Goal: Information Seeking & Learning: Find specific fact

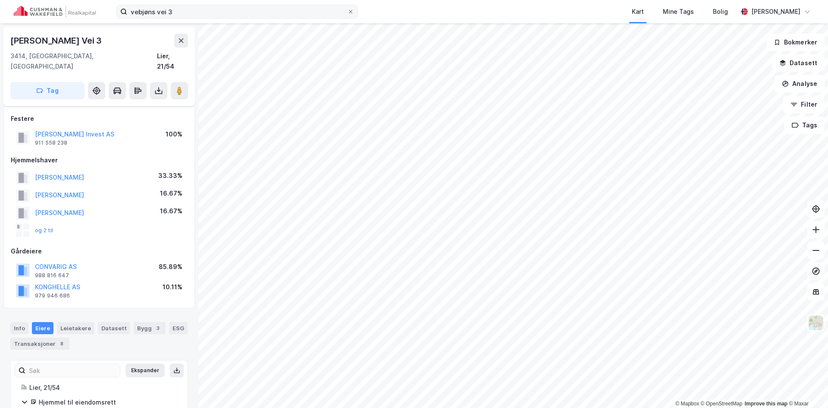
scroll to position [113, 0]
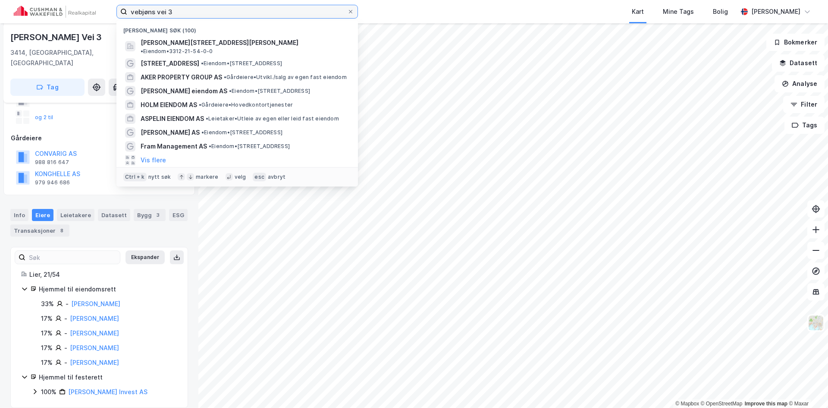
drag, startPoint x: 192, startPoint y: 14, endPoint x: 95, endPoint y: 3, distance: 97.6
click at [95, 3] on div "vebjøns vei 3 Nylige søk (100) Vebjørns vei 3, 3414, LIERSTRANDA, LIER • Eiendo…" at bounding box center [414, 11] width 828 height 23
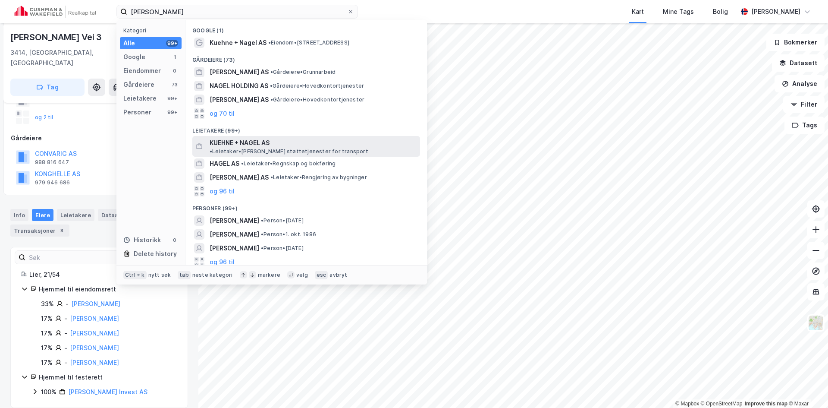
click at [232, 139] on span "KUEHNE + NAGEL AS" at bounding box center [240, 143] width 60 height 10
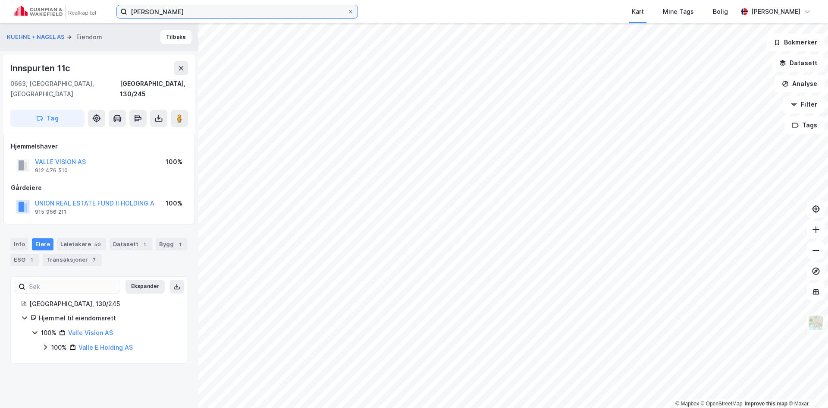
click at [173, 10] on input "Einar Nagel" at bounding box center [237, 11] width 220 height 13
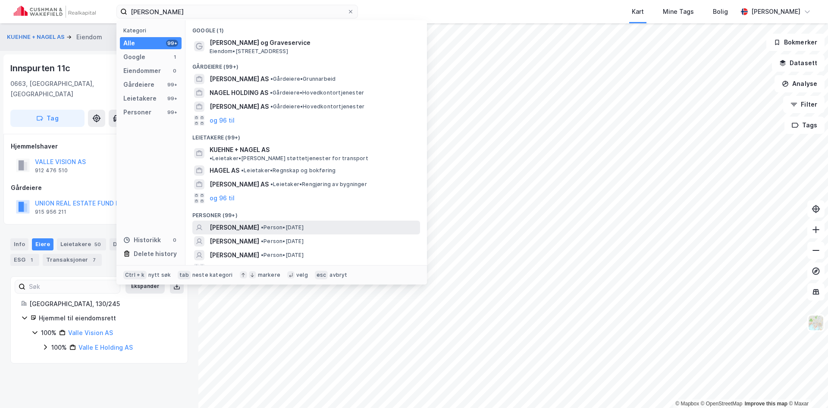
click at [259, 224] on span "EINAR CHRISTOPHER NAGELL-ERICHSEN" at bounding box center [235, 227] width 50 height 10
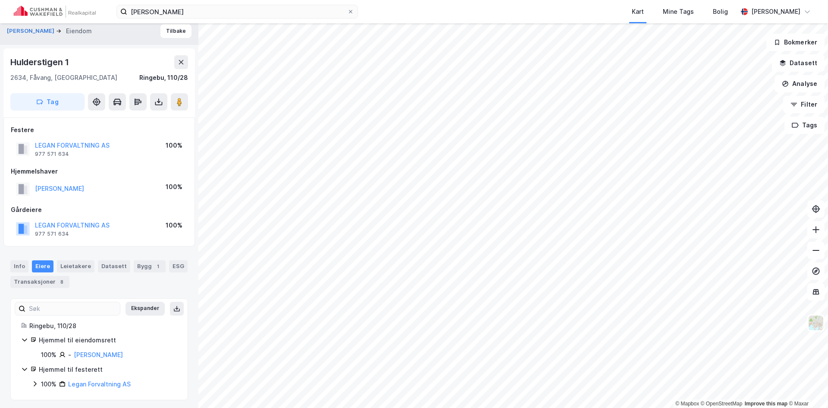
scroll to position [9, 0]
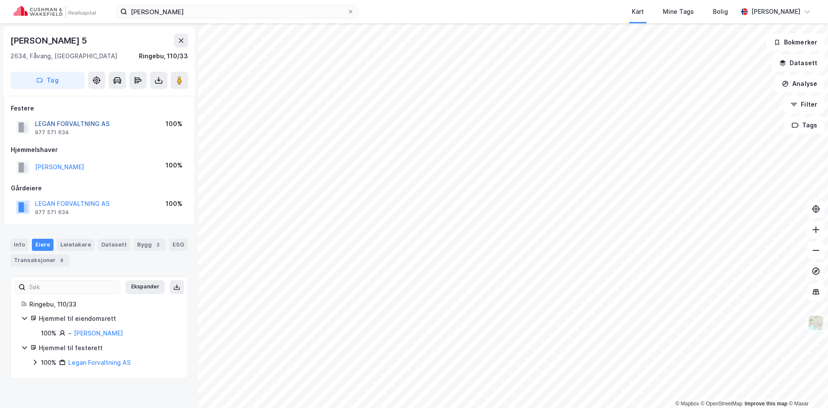
click at [0, 0] on button "LEGAN FORVALTNING AS" at bounding box center [0, 0] width 0 height 0
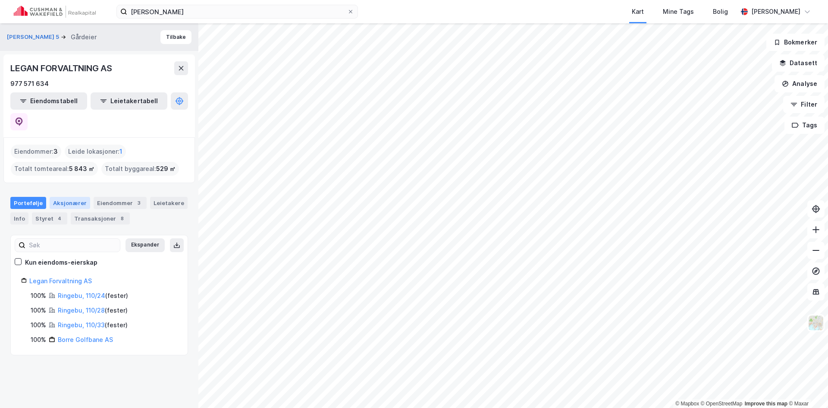
click at [74, 197] on div "Aksjonærer" at bounding box center [70, 203] width 41 height 12
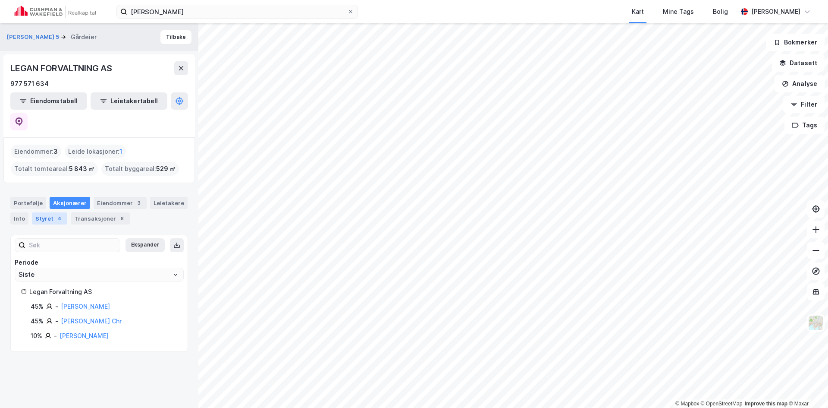
click at [55, 214] on div "4" at bounding box center [59, 218] width 9 height 9
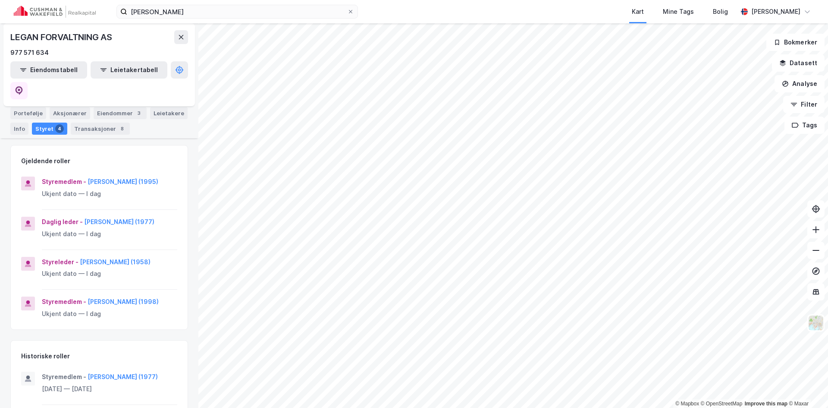
scroll to position [86, 0]
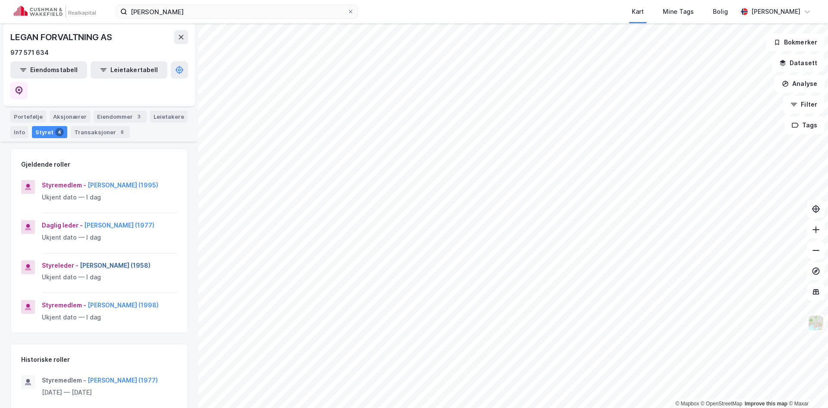
click at [0, 0] on button "Einar Christopher Nagell-Erichsen (1958)" at bounding box center [0, 0] width 0 height 0
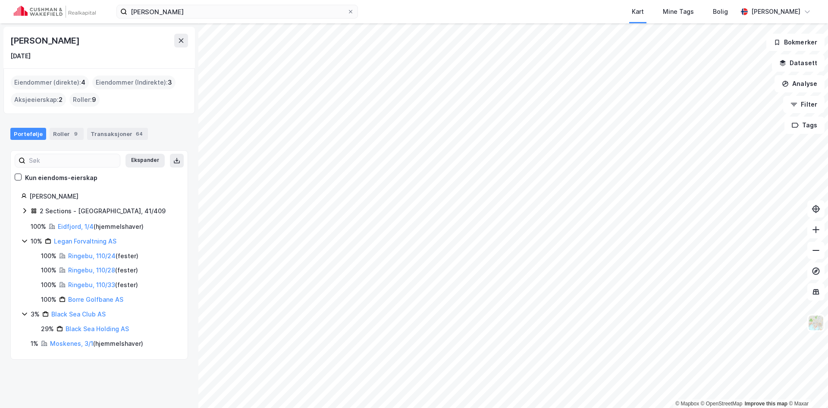
drag, startPoint x: 8, startPoint y: 36, endPoint x: 142, endPoint y: 50, distance: 134.5
click at [142, 50] on div "Einar Christopher Nagell-Erichsen 2. juli 1958" at bounding box center [99, 47] width 192 height 41
click at [148, 50] on div "Einar Christopher Nagell-Erichsen 2. juli 1958" at bounding box center [99, 48] width 178 height 28
click at [159, 41] on div "Einar Christopher Nagell-Erichsen" at bounding box center [99, 41] width 178 height 14
drag, startPoint x: 154, startPoint y: 41, endPoint x: 16, endPoint y: 24, distance: 139.6
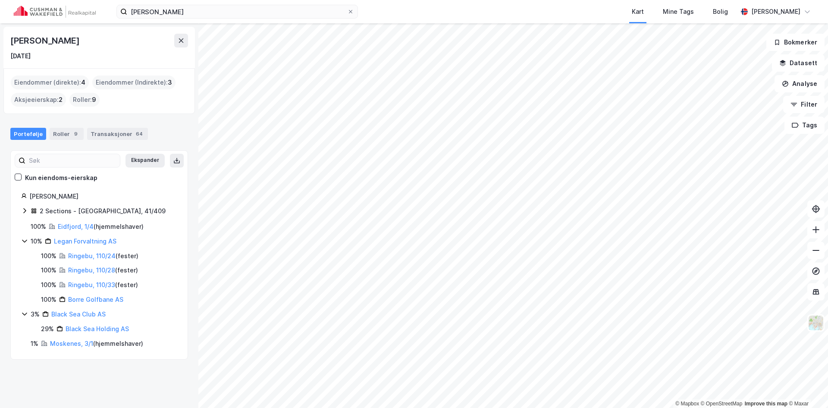
click at [16, 24] on div "Einar Christopher Nagell-Erichsen 2. juli 1958 Eiendommer (direkte) : 4 Eiendom…" at bounding box center [99, 215] width 198 height 384
click at [91, 57] on div "2. juli 1958" at bounding box center [99, 56] width 178 height 10
drag, startPoint x: 150, startPoint y: 43, endPoint x: 0, endPoint y: 39, distance: 149.8
click at [0, 39] on div "Einar Christopher Nagell-Erichsen 2. juli 1958 Eiendommer (direkte) : 4 Eiendom…" at bounding box center [99, 215] width 198 height 384
copy div "Einar Christopher Nagell-Erichsen"
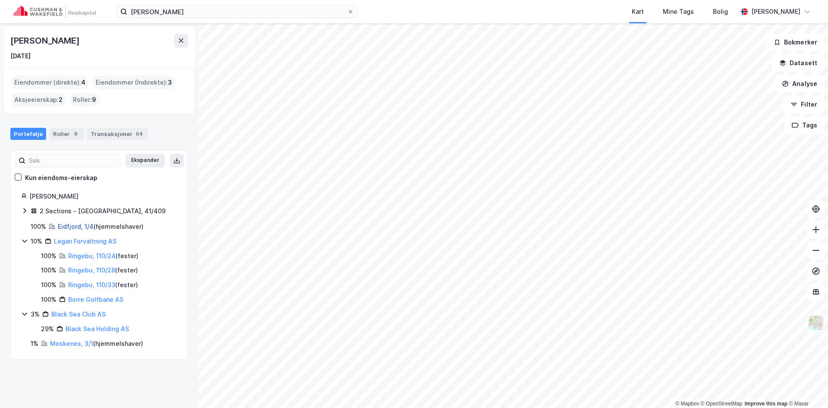
click at [69, 226] on link "Eidfjord, 1/4" at bounding box center [76, 226] width 36 height 7
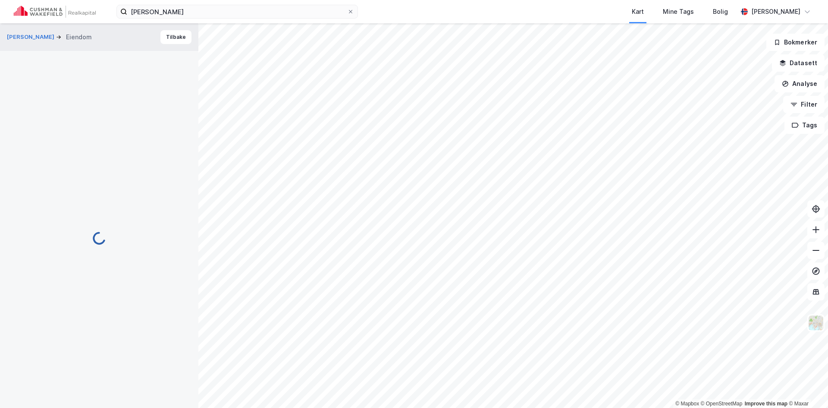
scroll to position [9, 0]
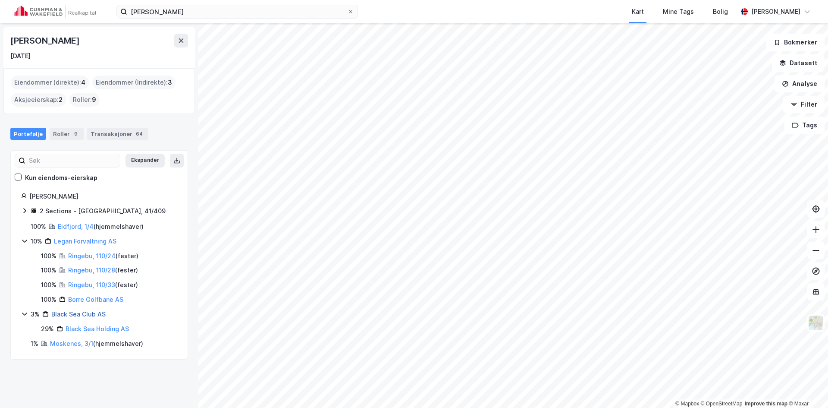
click at [75, 315] on link "Black Sea Club AS" at bounding box center [78, 313] width 54 height 7
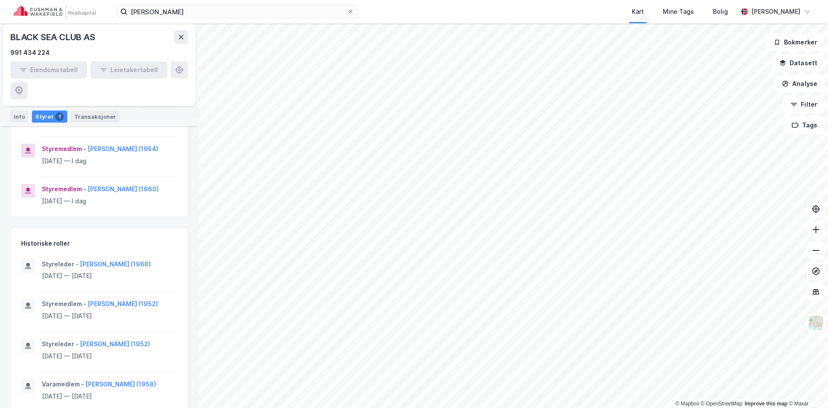
scroll to position [206, 0]
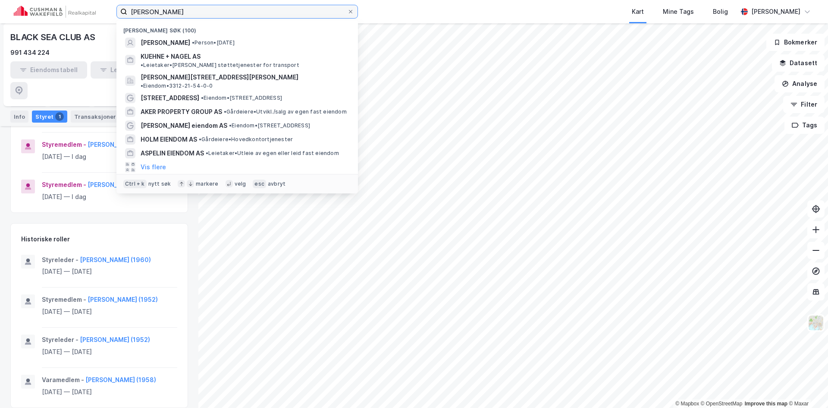
click at [188, 12] on input "Einar Nagel ERichsen" at bounding box center [237, 11] width 220 height 13
drag, startPoint x: 198, startPoint y: 11, endPoint x: 129, endPoint y: 12, distance: 69.5
click at [129, 12] on input "Einar Nagel ERichsen" at bounding box center [237, 11] width 220 height 13
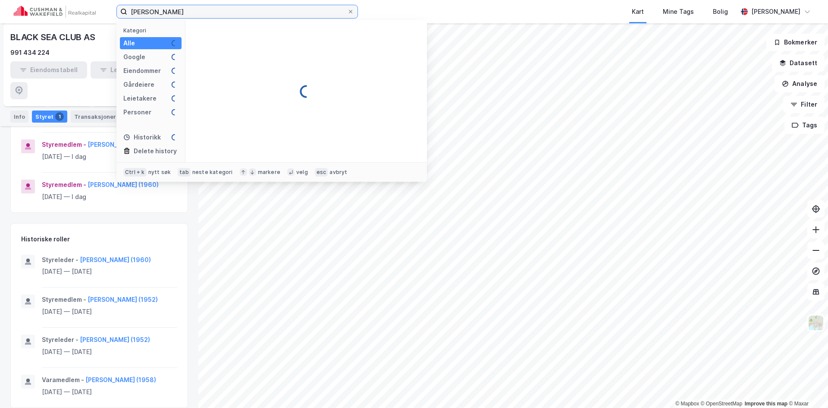
type input "Kim Andre Hagen"
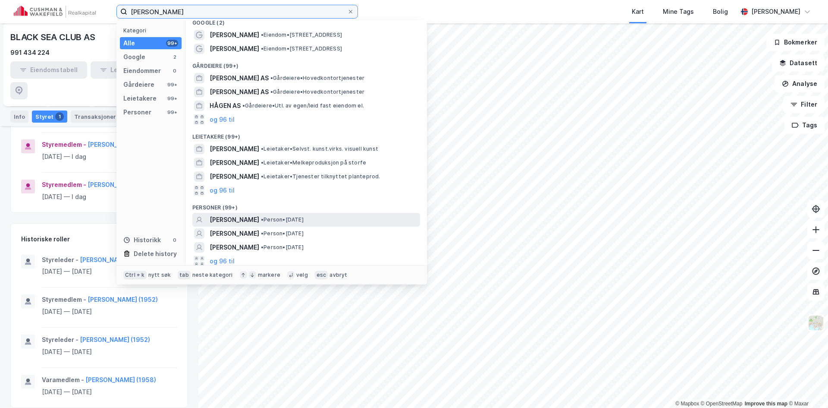
scroll to position [11, 0]
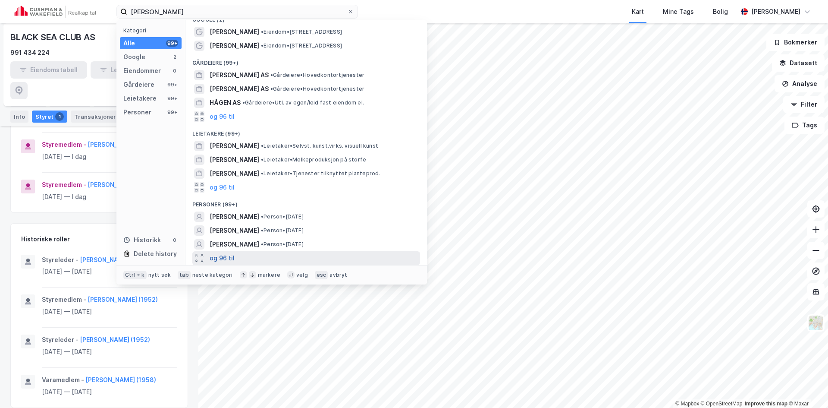
click at [229, 253] on button "og 96 til" at bounding box center [222, 258] width 25 height 10
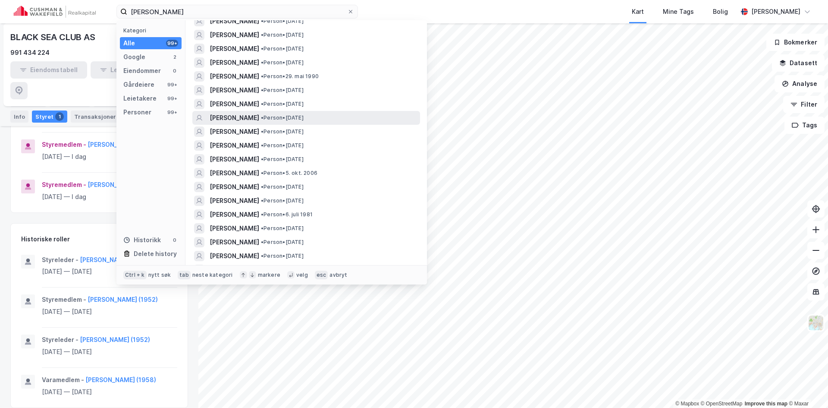
scroll to position [227, 0]
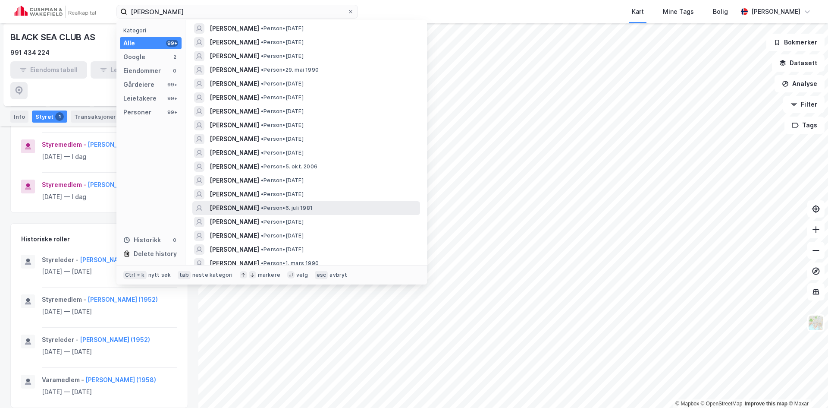
click at [252, 210] on span "[PERSON_NAME]" at bounding box center [235, 208] width 50 height 10
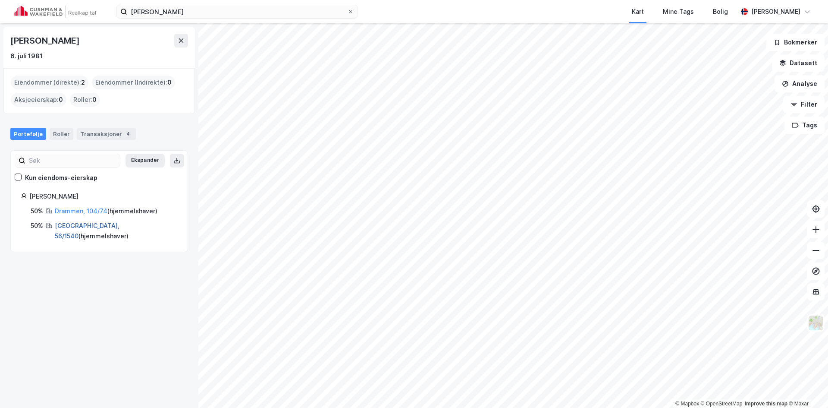
click at [91, 225] on link "Nesbyen, 56/1540" at bounding box center [87, 231] width 65 height 18
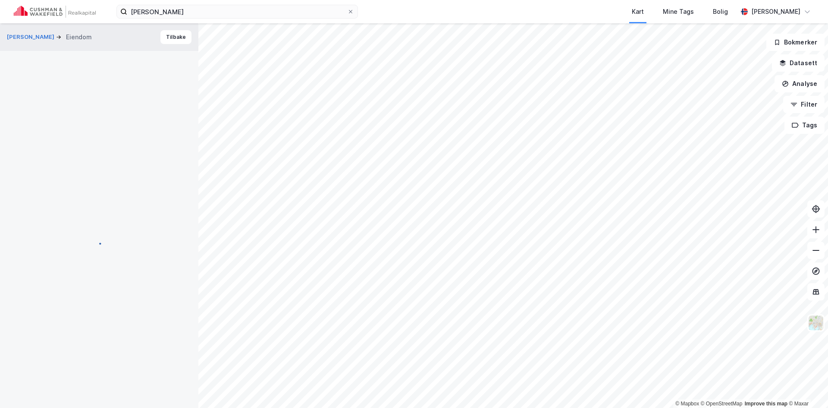
scroll to position [9, 0]
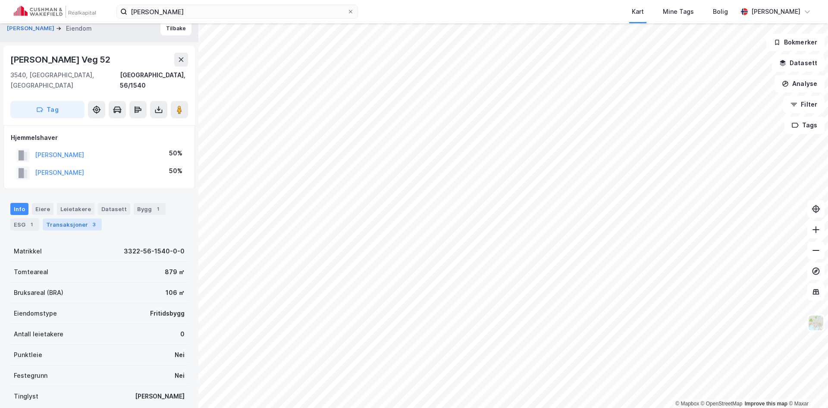
click at [78, 218] on div "Transaksjoner 3" at bounding box center [72, 224] width 59 height 12
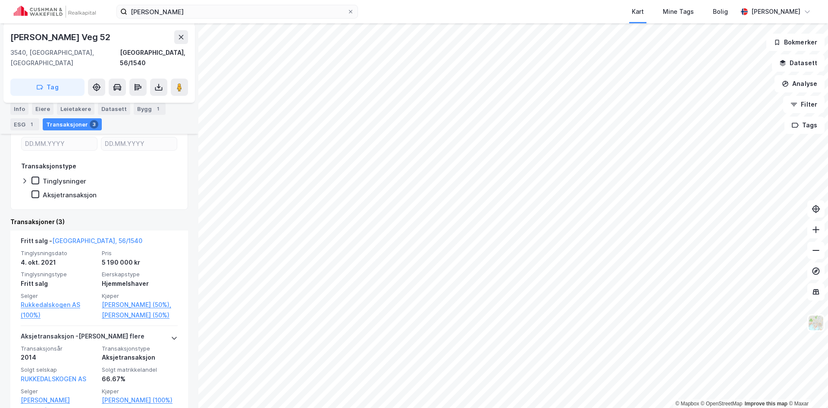
scroll to position [173, 0]
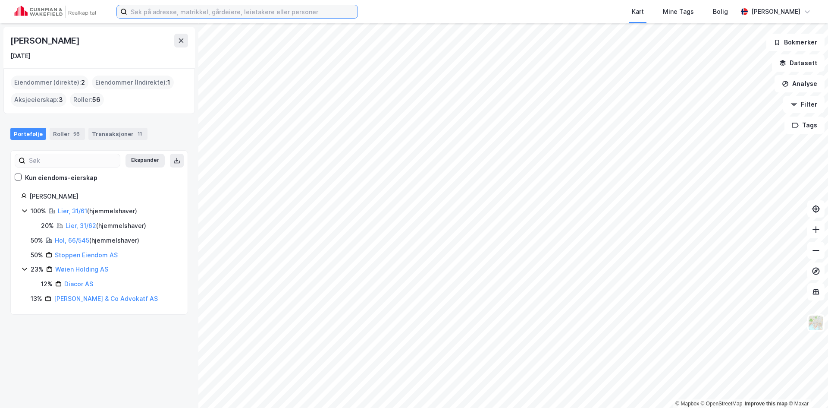
click at [149, 10] on input at bounding box center [242, 11] width 230 height 13
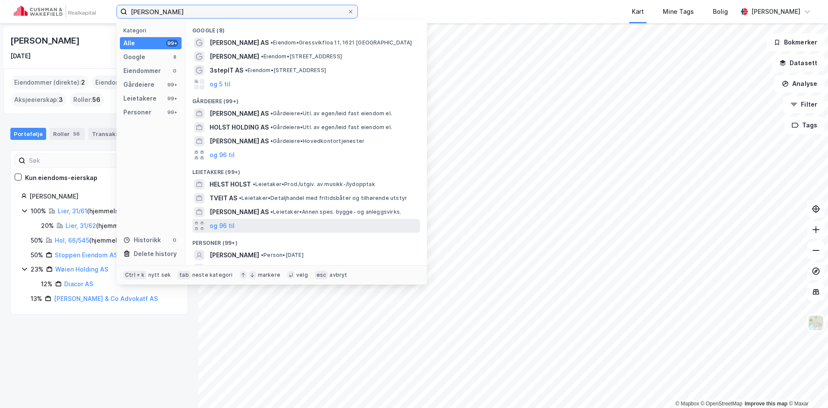
scroll to position [38, 0]
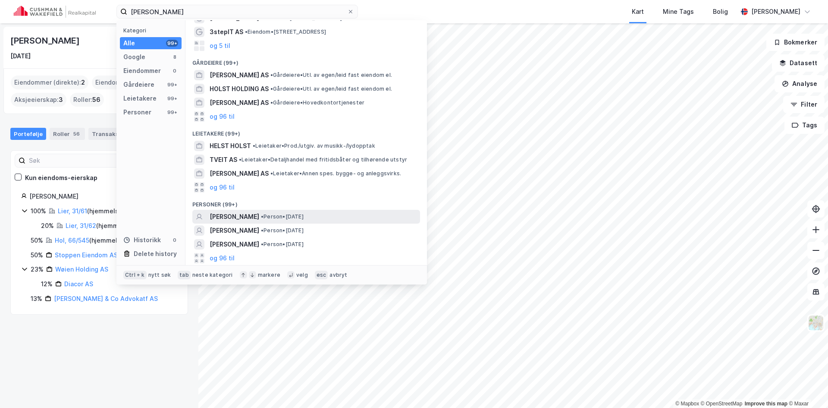
click at [259, 220] on span "[PERSON_NAME]" at bounding box center [235, 216] width 50 height 10
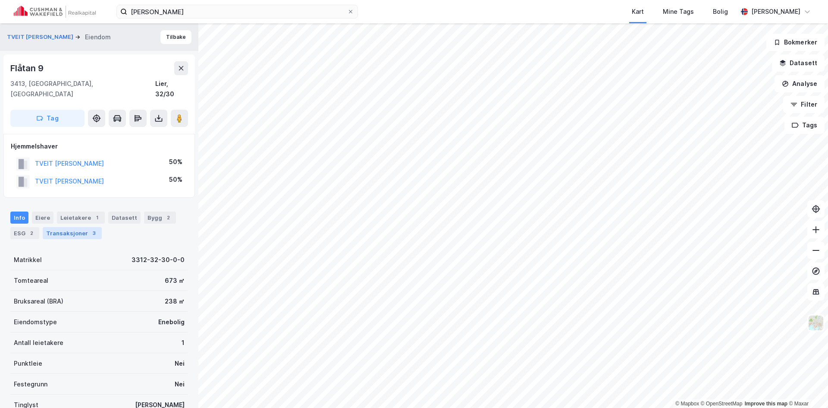
click at [60, 228] on div "Transaksjoner 3" at bounding box center [72, 233] width 59 height 12
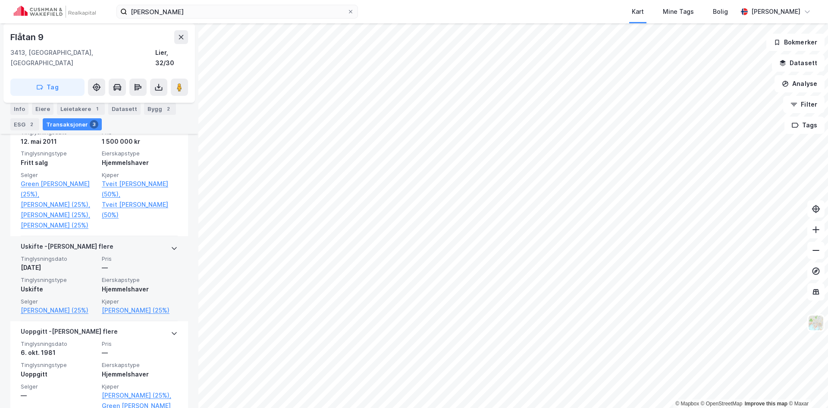
scroll to position [221, 0]
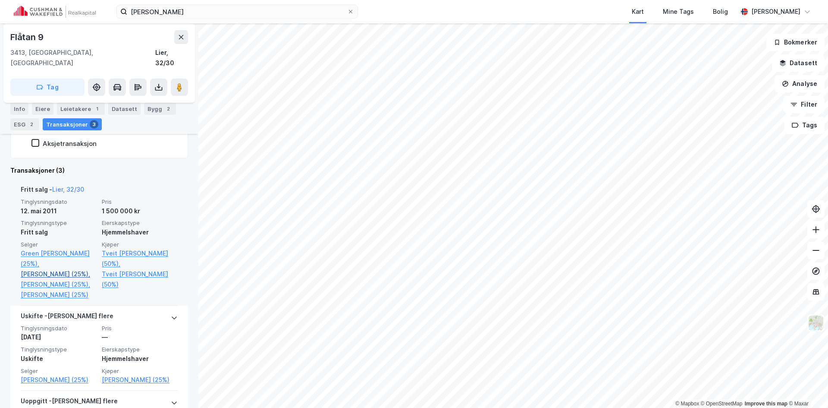
click at [64, 269] on link "Knudsen Erik Dag (25%)," at bounding box center [59, 274] width 76 height 10
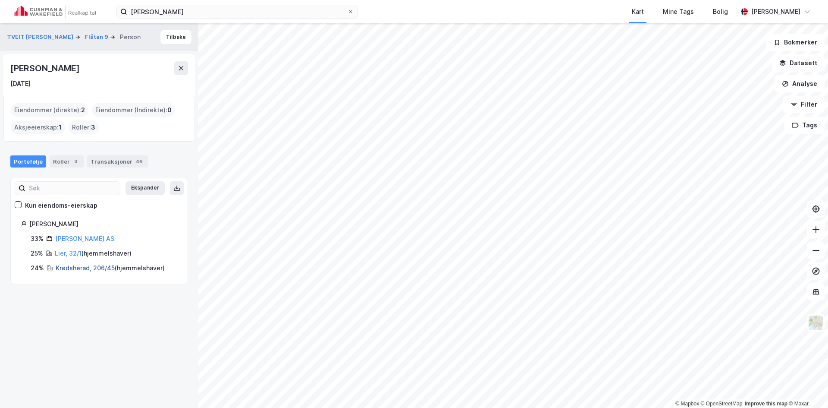
click at [77, 270] on link "Krødsherad, 206/45" at bounding box center [85, 267] width 59 height 7
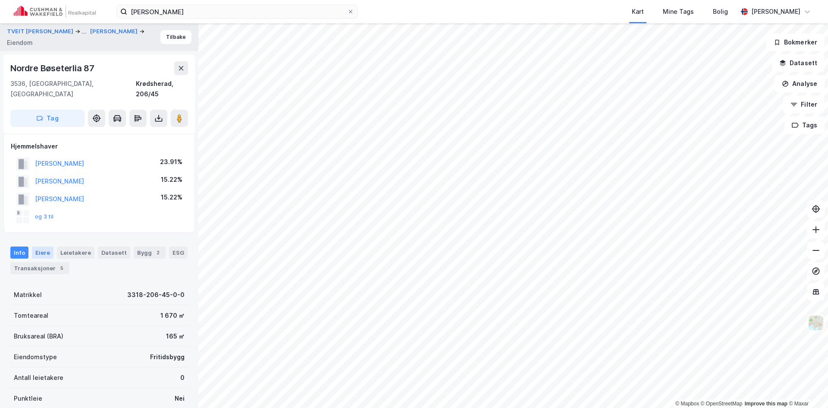
click at [41, 246] on div "Eiere" at bounding box center [43, 252] width 22 height 12
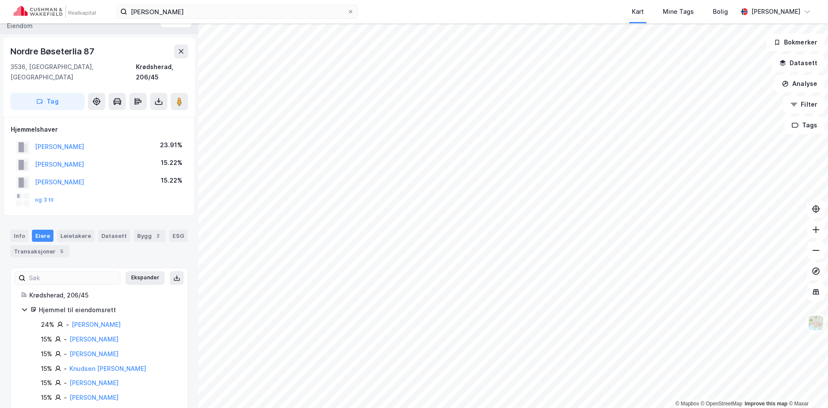
scroll to position [22, 0]
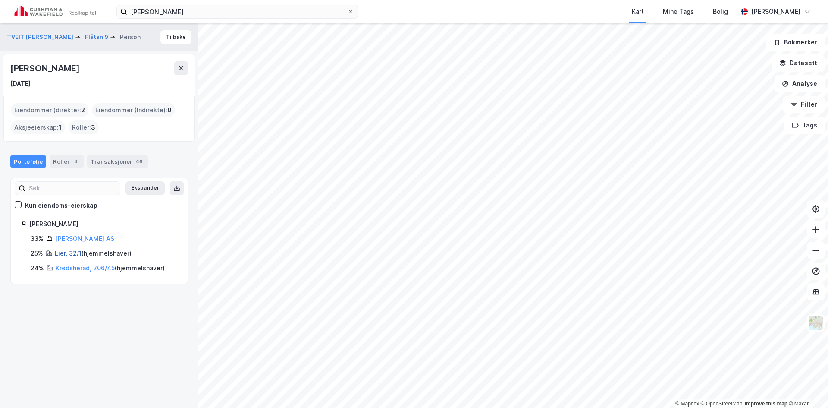
click at [72, 252] on link "Lier, 32/1" at bounding box center [68, 252] width 27 height 7
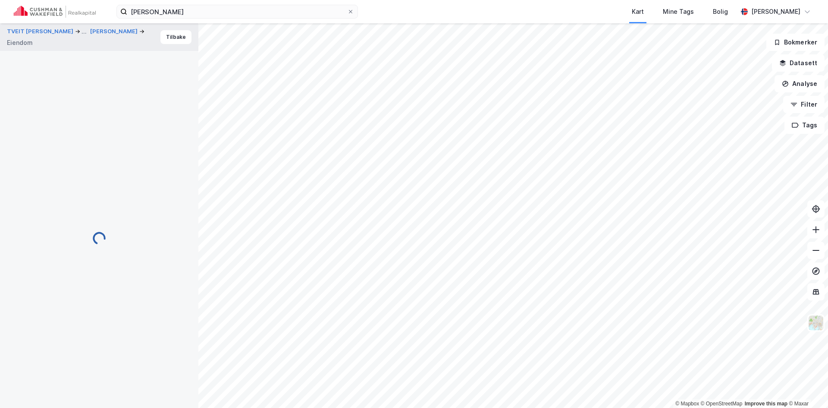
scroll to position [22, 0]
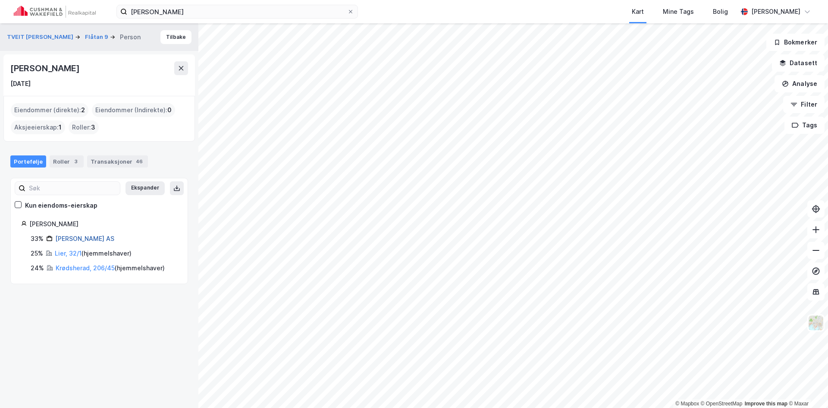
click at [79, 238] on link "Konnerud Legesenter AS" at bounding box center [84, 238] width 59 height 7
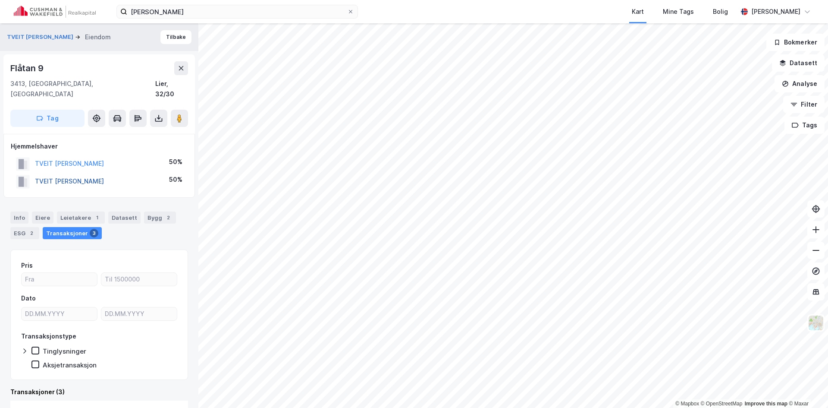
click at [0, 0] on button "TVEIT LINN HOLST" at bounding box center [0, 0] width 0 height 0
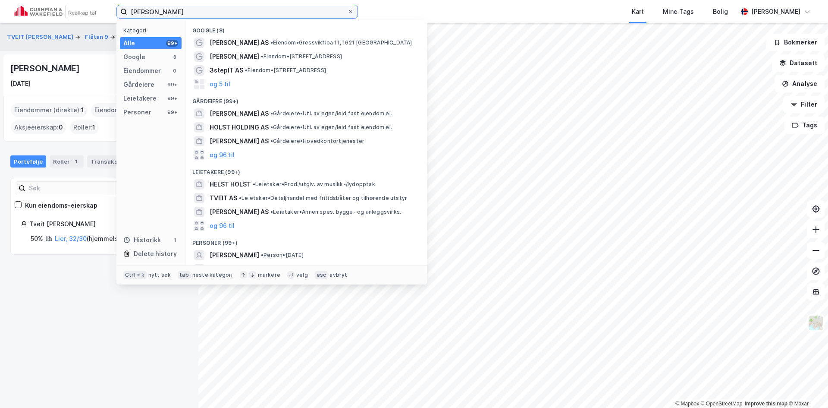
drag, startPoint x: 204, startPoint y: 13, endPoint x: 123, endPoint y: 16, distance: 81.2
click at [123, 16] on label "Marius Holst Tveit" at bounding box center [237, 12] width 242 height 14
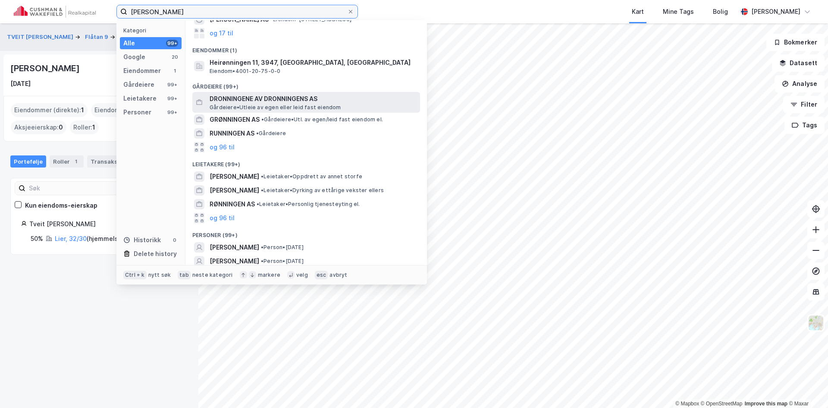
scroll to position [82, 0]
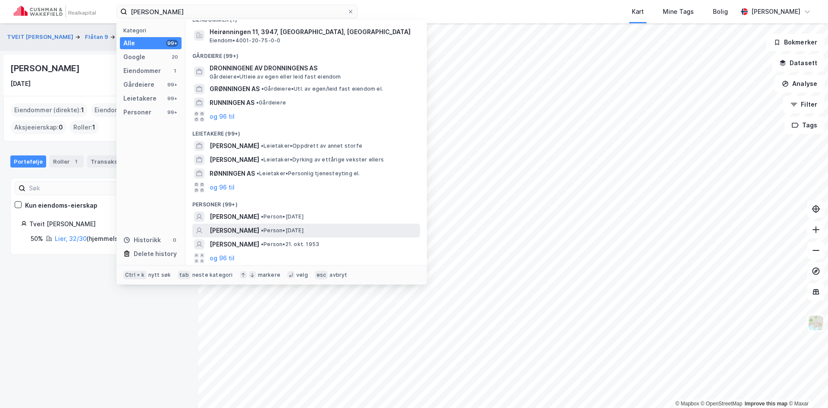
click at [248, 233] on span "[PERSON_NAME]" at bounding box center [235, 230] width 50 height 10
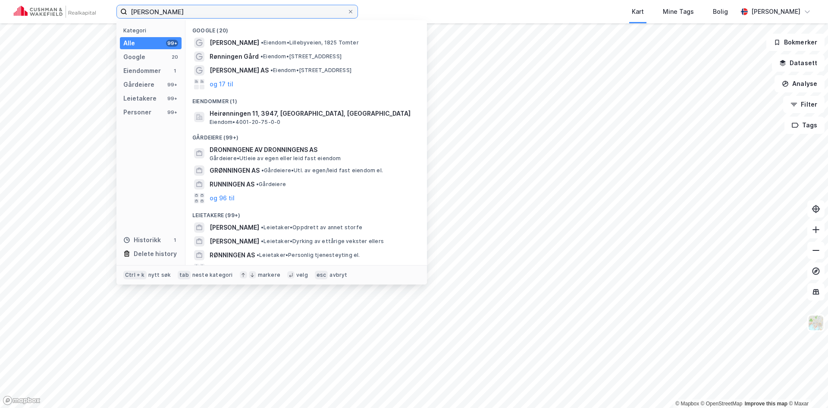
click at [202, 13] on input "Geir Rønningen" at bounding box center [237, 11] width 220 height 13
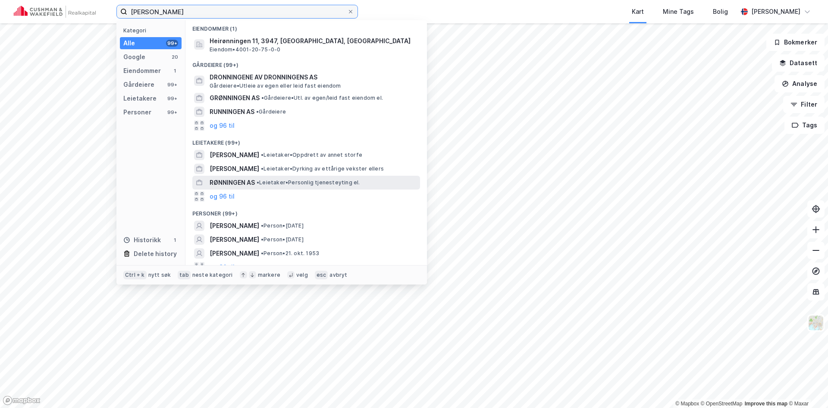
scroll to position [111, 0]
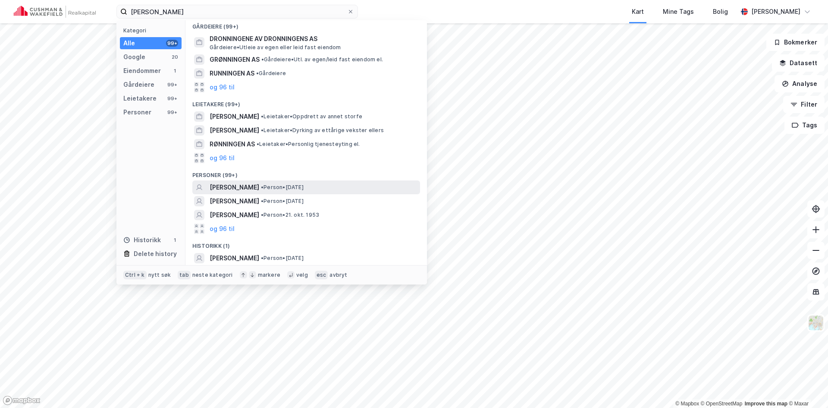
click at [244, 182] on span "[PERSON_NAME]" at bounding box center [235, 187] width 50 height 10
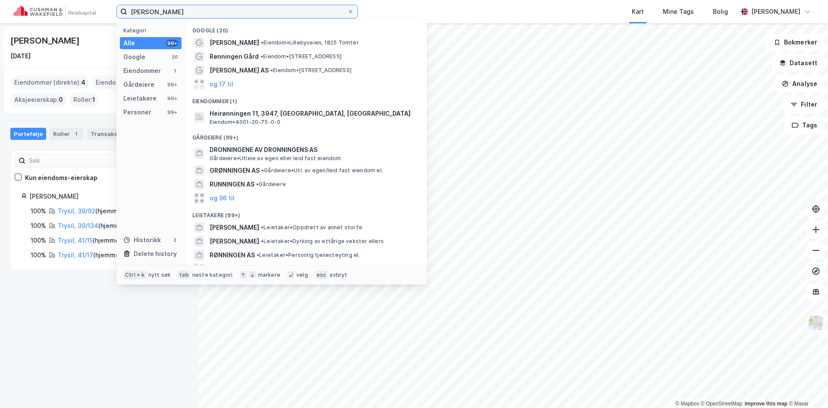
drag, startPoint x: 196, startPoint y: 13, endPoint x: 101, endPoint y: 24, distance: 96.0
click at [103, 24] on div "Geir Rønningen Kategori Alle 99+ Google 20 Eiendommer 1 Gårdeiere 99+ Leietaker…" at bounding box center [414, 204] width 828 height 408
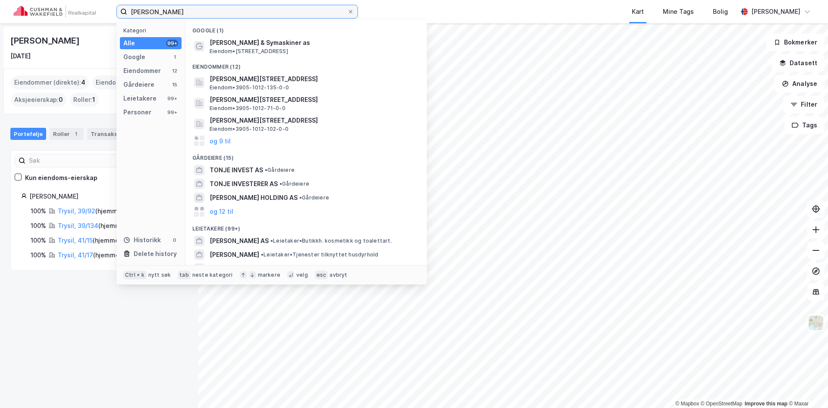
type input "Tonje Blaker"
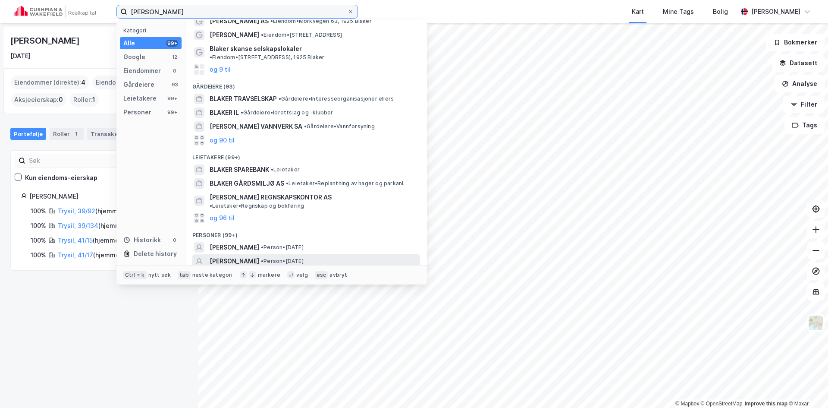
scroll to position [38, 0]
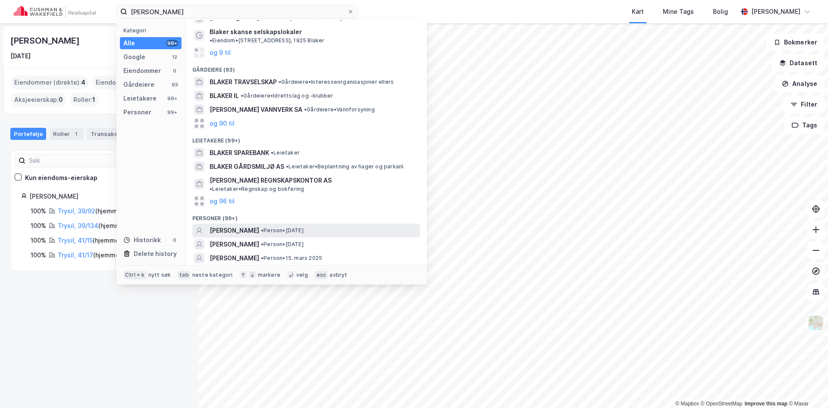
click at [260, 224] on div "TONJE HELENE HAFSLUND BLAKER • Person • 28. nov. 1974" at bounding box center [306, 231] width 228 height 14
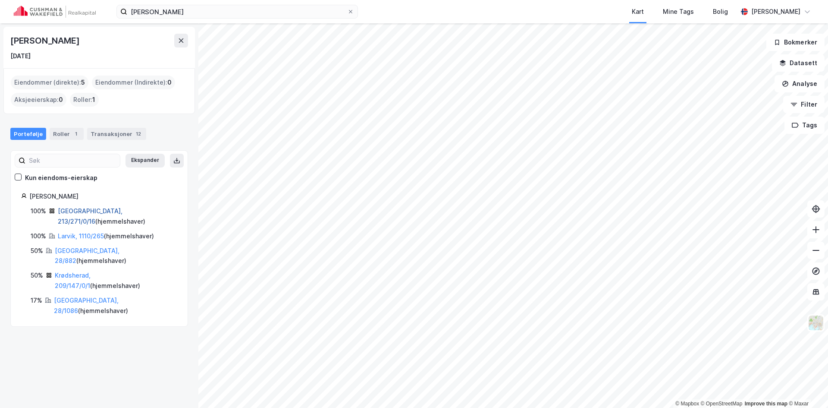
click at [84, 214] on link "Oslo, 213/271/0/16" at bounding box center [90, 216] width 65 height 18
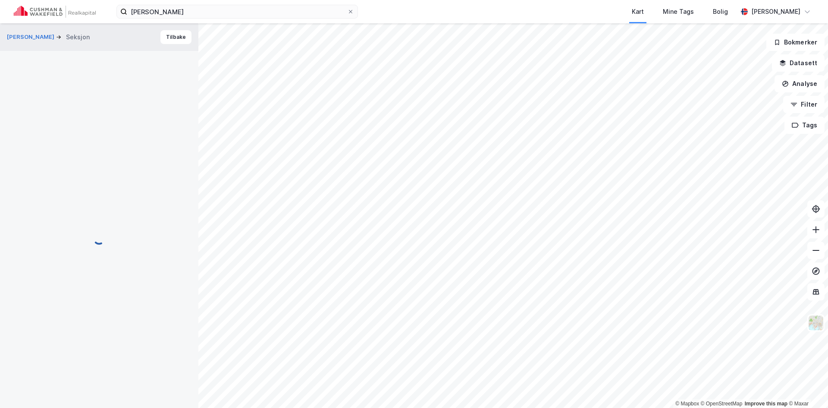
scroll to position [22, 0]
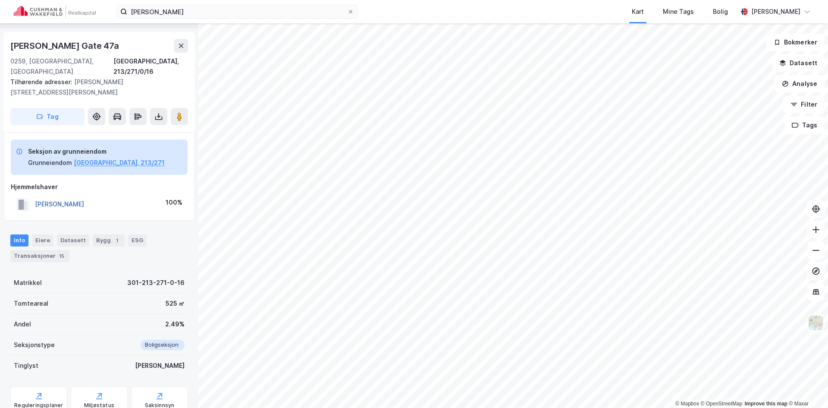
click at [0, 0] on button "BLAKER TONJE H HAFSLUND" at bounding box center [0, 0] width 0 height 0
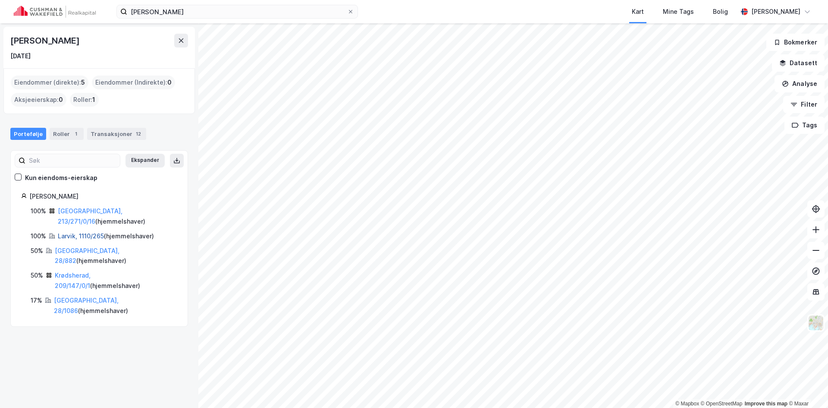
click at [74, 232] on link "Larvik, 1110/265" at bounding box center [81, 235] width 46 height 7
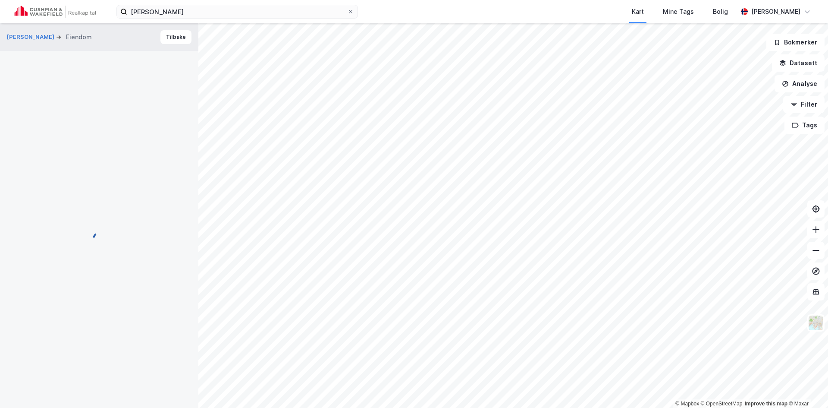
scroll to position [22, 0]
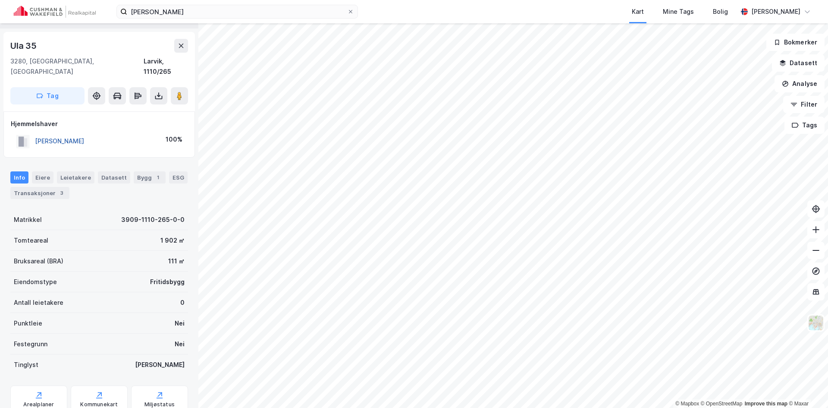
click at [0, 0] on button "BLAKER TONJE H HAFSLUND" at bounding box center [0, 0] width 0 height 0
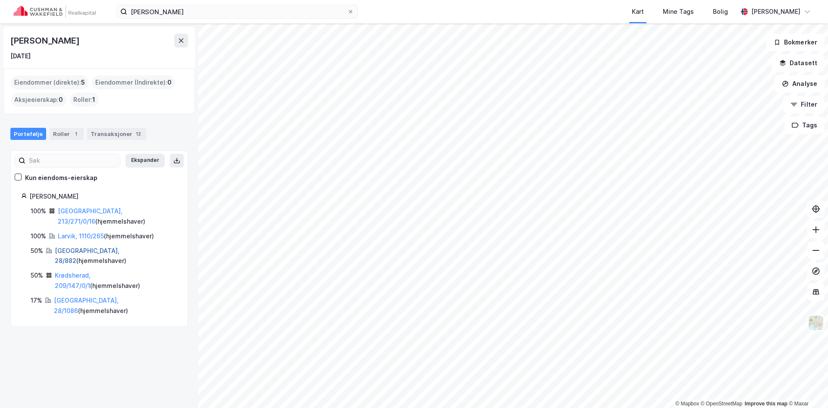
click at [64, 247] on link "Oslo, 28/882" at bounding box center [87, 256] width 65 height 18
click at [69, 271] on link "Krødsherad, 209/147/0/1" at bounding box center [73, 280] width 36 height 18
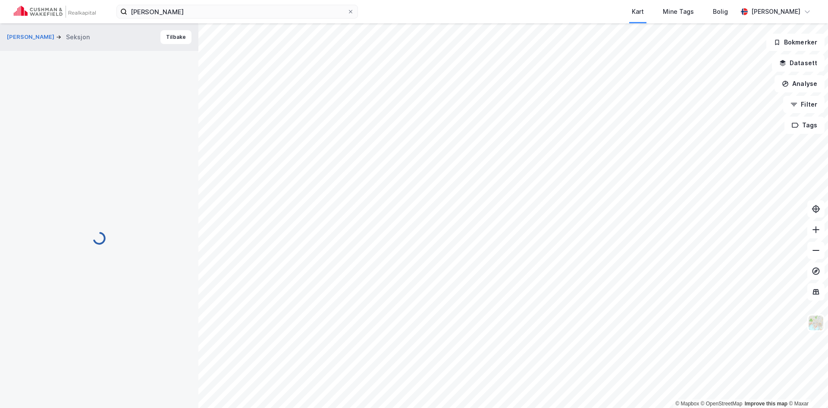
scroll to position [3, 0]
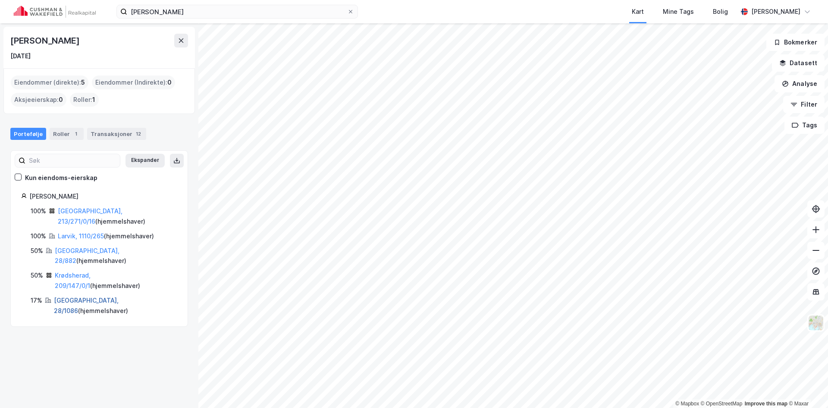
click at [81, 296] on link "Oslo, 28/1086" at bounding box center [86, 305] width 65 height 18
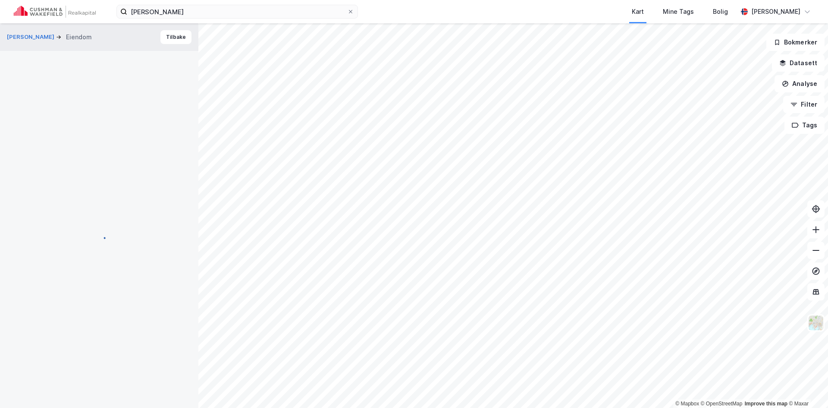
scroll to position [3, 0]
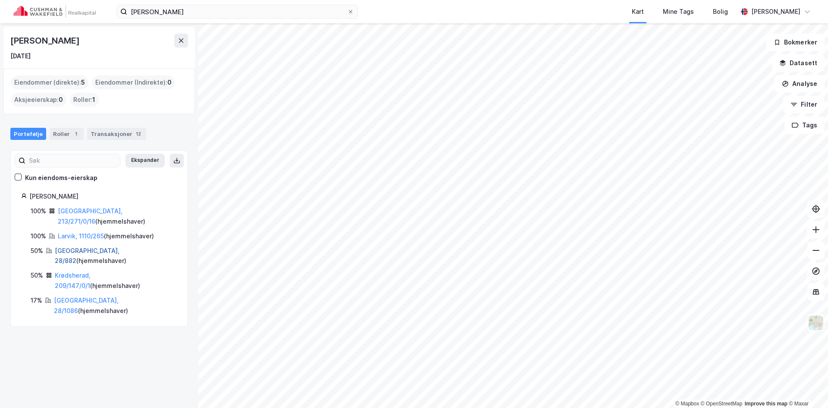
click at [69, 247] on link "Oslo, 28/882" at bounding box center [87, 256] width 65 height 18
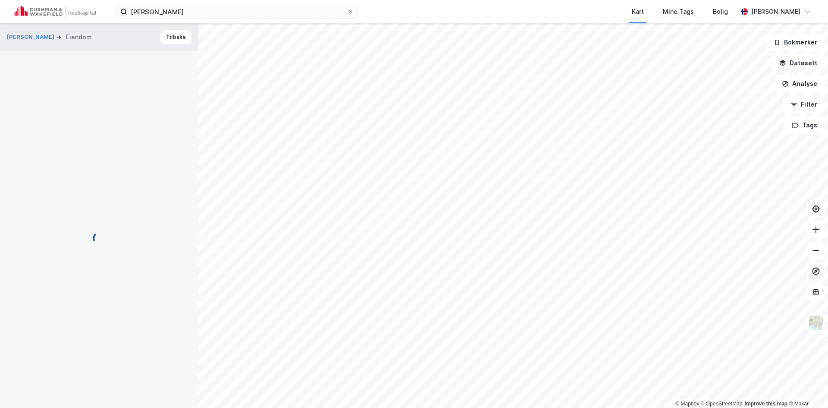
scroll to position [3, 0]
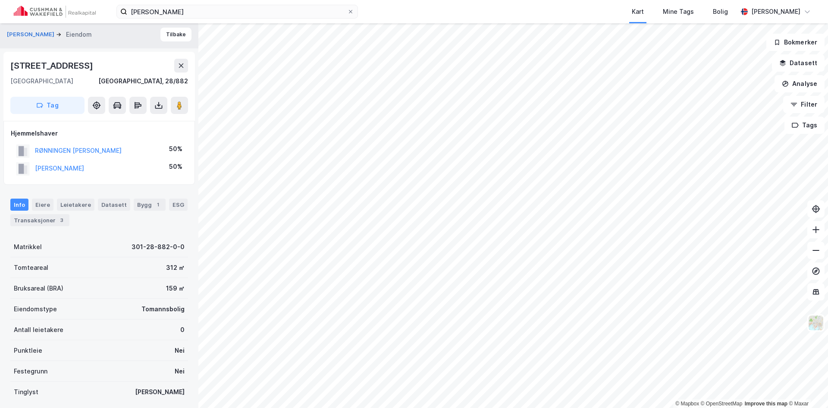
click at [76, 154] on div "RØNNINGEN GEIR SCHJERPEN" at bounding box center [78, 150] width 87 height 10
click at [0, 0] on button "RØNNINGEN GEIR SCHJERPEN" at bounding box center [0, 0] width 0 height 0
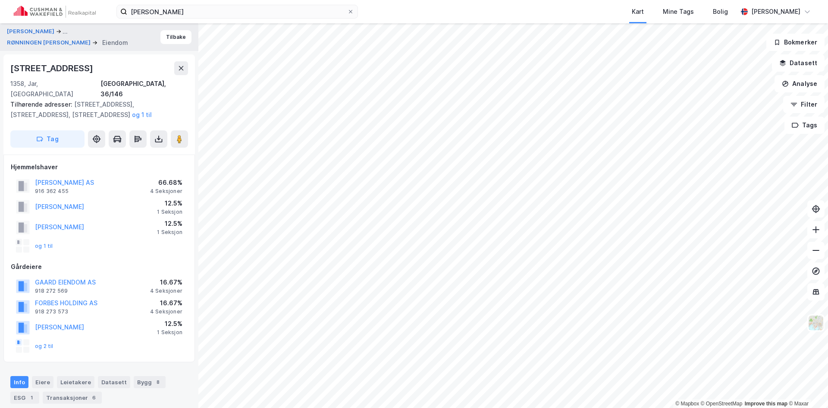
scroll to position [3, 0]
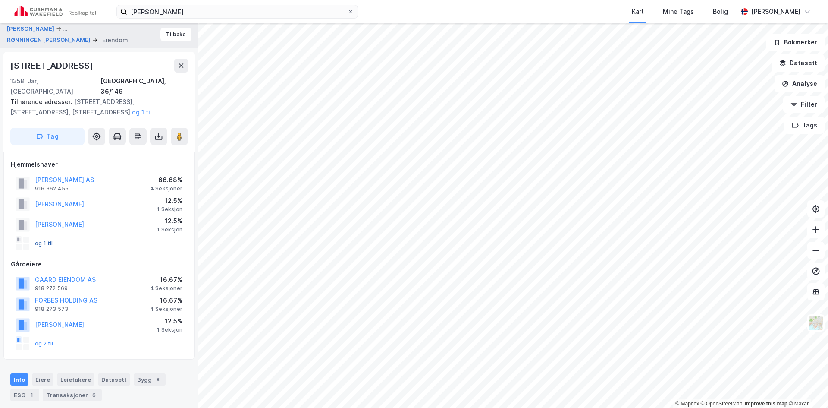
click at [0, 0] on button "og 1 til" at bounding box center [0, 0] width 0 height 0
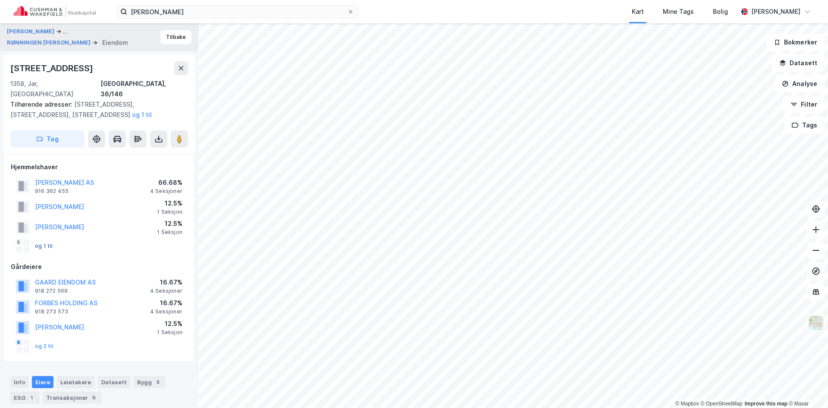
click at [0, 0] on button "og 1 til" at bounding box center [0, 0] width 0 height 0
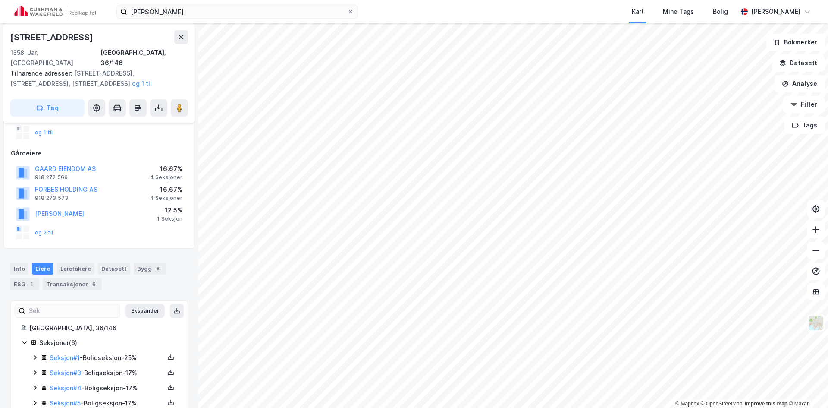
scroll to position [155, 0]
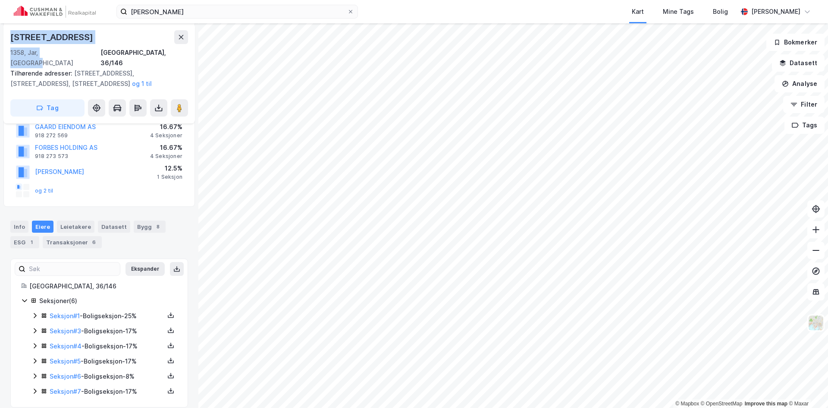
drag, startPoint x: 9, startPoint y: 35, endPoint x: 91, endPoint y: 54, distance: 84.5
click at [91, 54] on div "Øvrevollveien 48a 1358, Jar, Akershus Bærum, 36/146 Tilhørende adresser: Øvrevo…" at bounding box center [99, 73] width 192 height 100
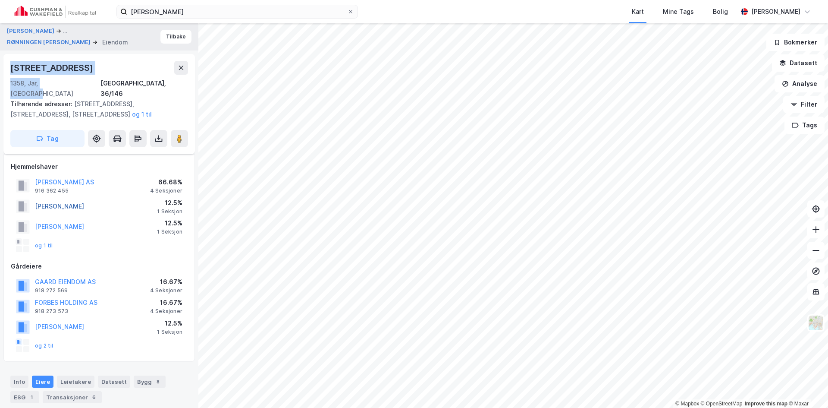
scroll to position [0, 0]
click at [0, 0] on button "og 1 til" at bounding box center [0, 0] width 0 height 0
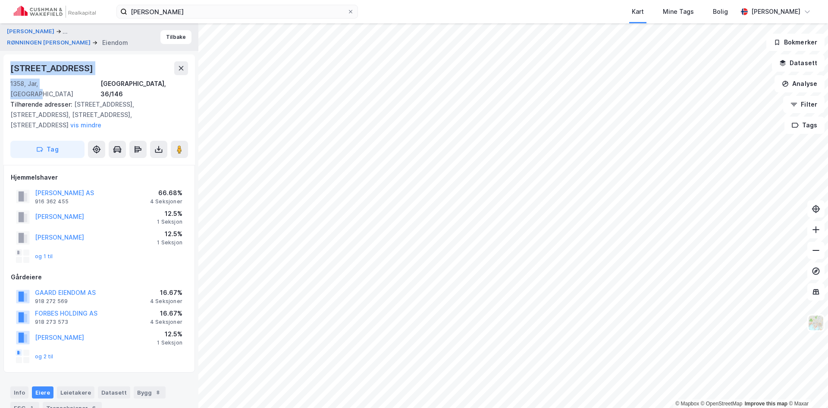
click at [80, 71] on div "Øvrevollveien 48a" at bounding box center [52, 68] width 85 height 14
click at [123, 69] on div "Øvrevollveien 48a" at bounding box center [99, 68] width 178 height 14
click at [103, 58] on div "Øvrevollveien 48a 1358, Jar, Akershus Bærum, 36/146 Tilhørende adresser: Øvrevo…" at bounding box center [99, 109] width 192 height 110
click at [350, 12] on icon at bounding box center [350, 11] width 5 height 5
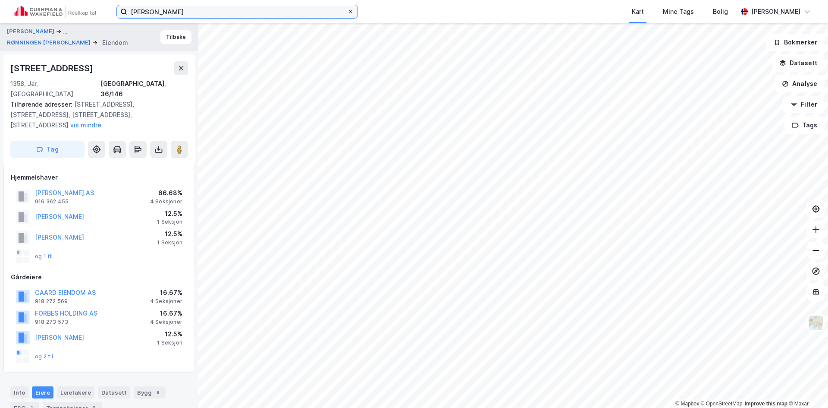
click at [347, 12] on input "Tonje Blaker" at bounding box center [237, 11] width 220 height 13
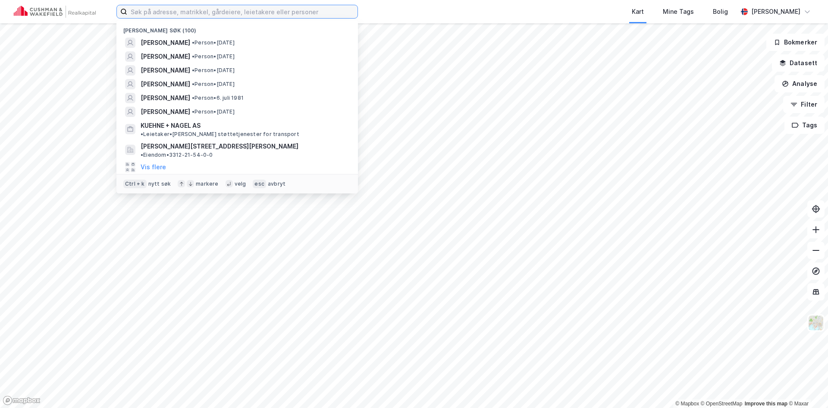
type input "L"
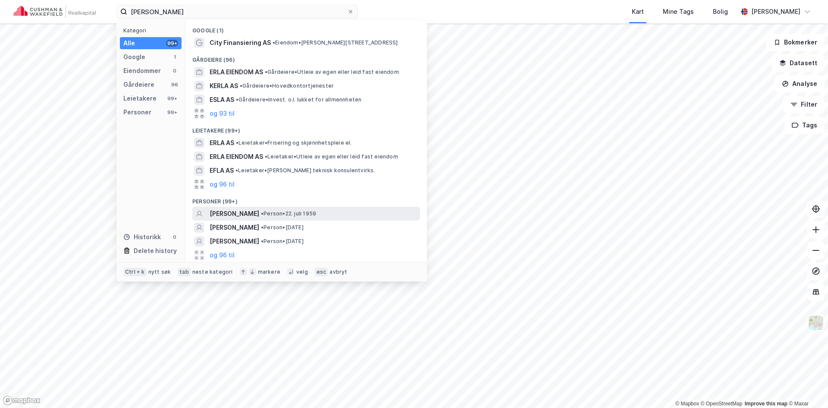
click at [223, 212] on span "[PERSON_NAME]" at bounding box center [235, 213] width 50 height 10
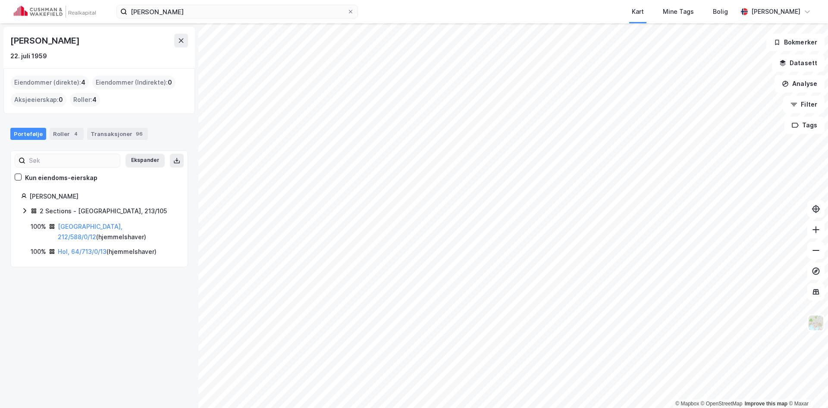
click at [94, 230] on div "Oslo, 212/588/0/12 ( hjemmelshaver )" at bounding box center [118, 231] width 120 height 21
click at [96, 227] on link "Oslo, 212/588/0/12" at bounding box center [90, 232] width 65 height 18
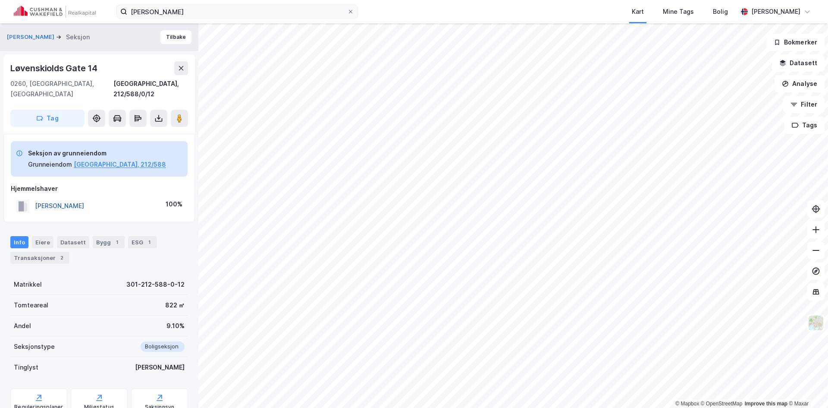
click at [0, 0] on button "ERLA KIM" at bounding box center [0, 0] width 0 height 0
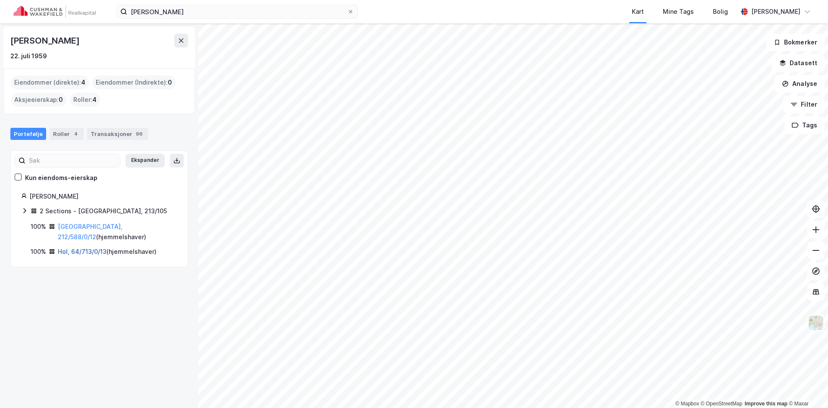
click at [80, 248] on link "Hol, 64/713/0/13" at bounding box center [82, 251] width 49 height 7
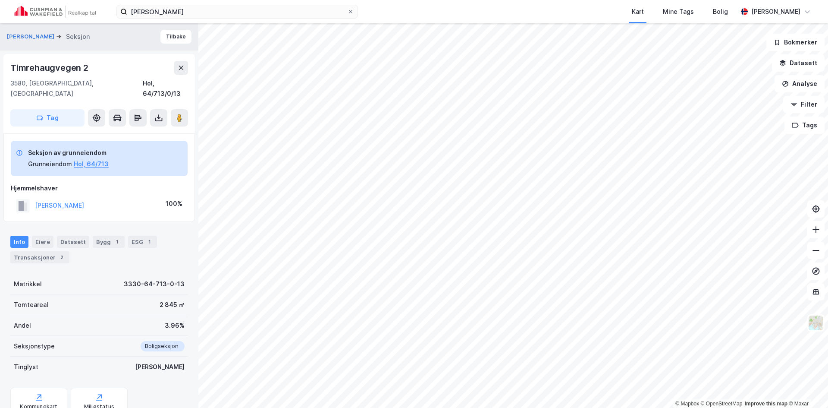
scroll to position [25, 0]
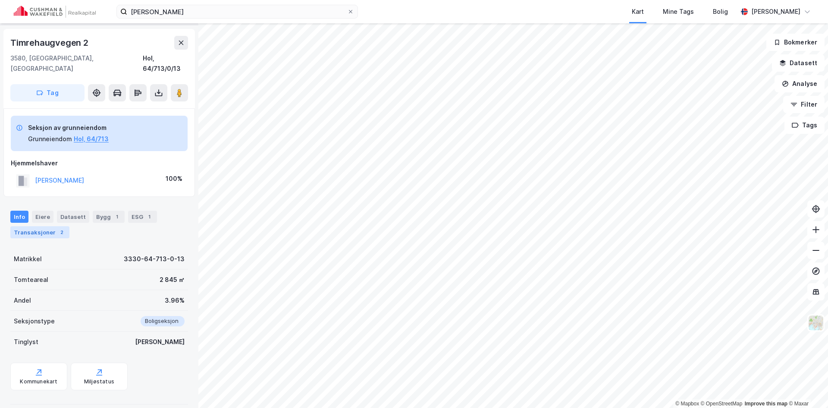
click at [38, 226] on div "Transaksjoner 2" at bounding box center [39, 232] width 59 height 12
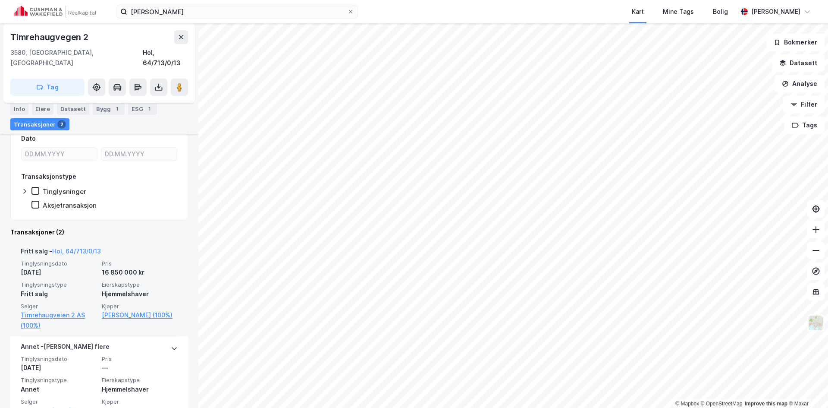
scroll to position [164, 0]
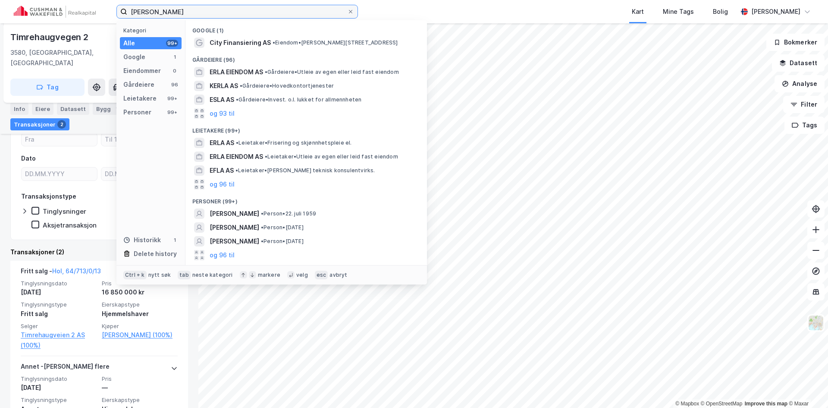
drag, startPoint x: 189, startPoint y: 12, endPoint x: 104, endPoint y: 5, distance: 84.9
click at [104, 5] on div "Kim ERla Kategori Alle 99+ Google 1 Eiendommer 0 Gårdeiere 96 Leietakere 99+ Pe…" at bounding box center [414, 11] width 828 height 23
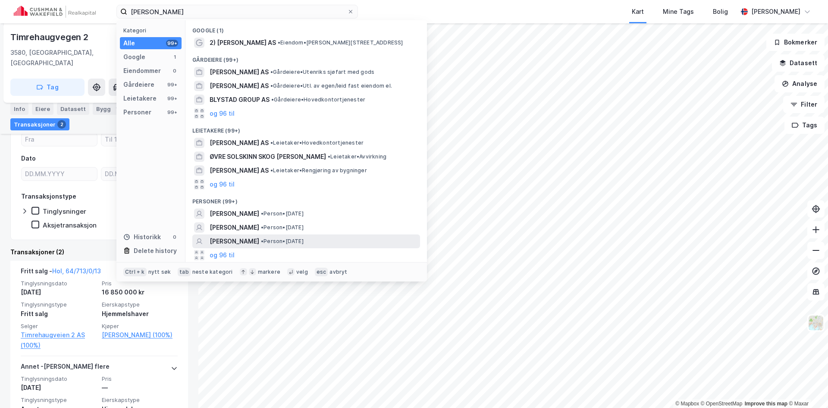
click at [240, 238] on span "[PERSON_NAME]" at bounding box center [235, 241] width 50 height 10
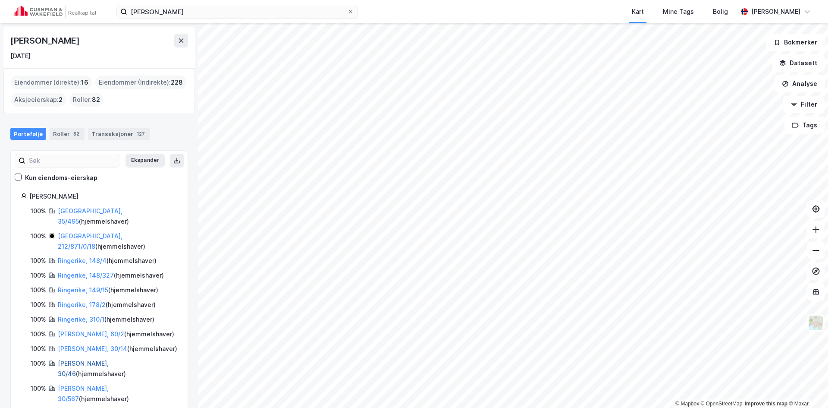
click at [75, 359] on link "Kragerø, 30/46" at bounding box center [83, 368] width 51 height 18
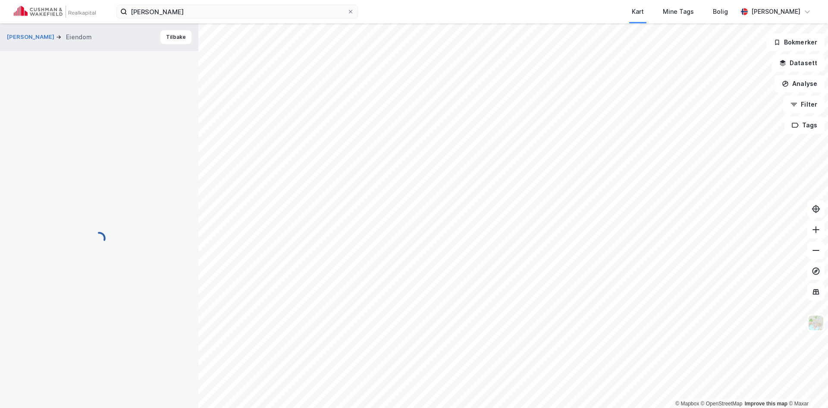
scroll to position [45, 0]
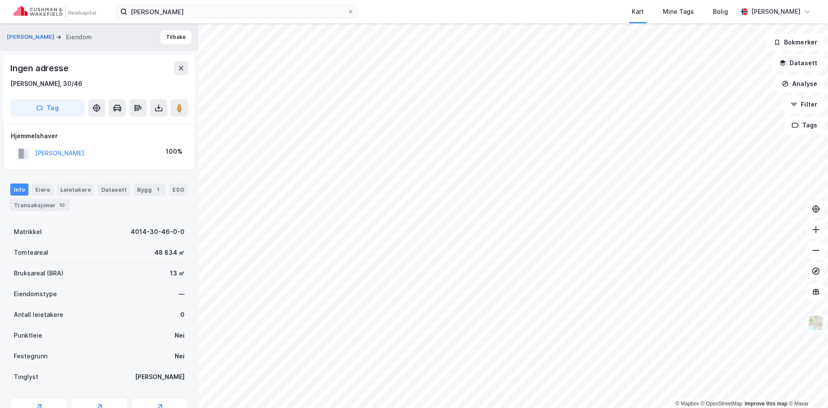
scroll to position [0, 0]
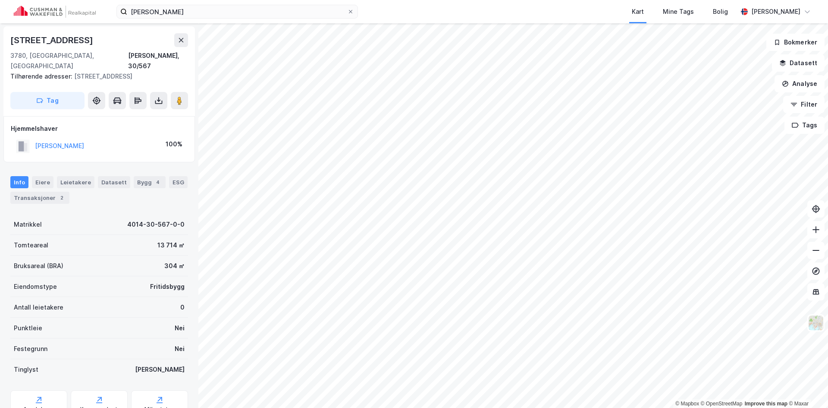
scroll to position [0, 0]
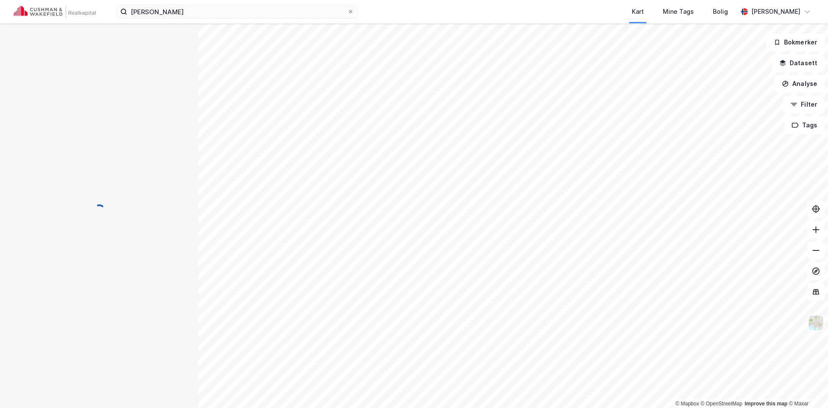
scroll to position [0, 0]
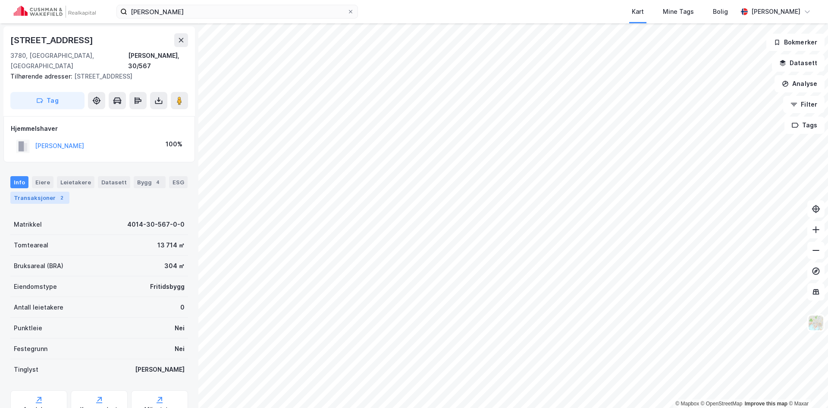
click at [36, 192] on div "Transaksjoner 2" at bounding box center [39, 198] width 59 height 12
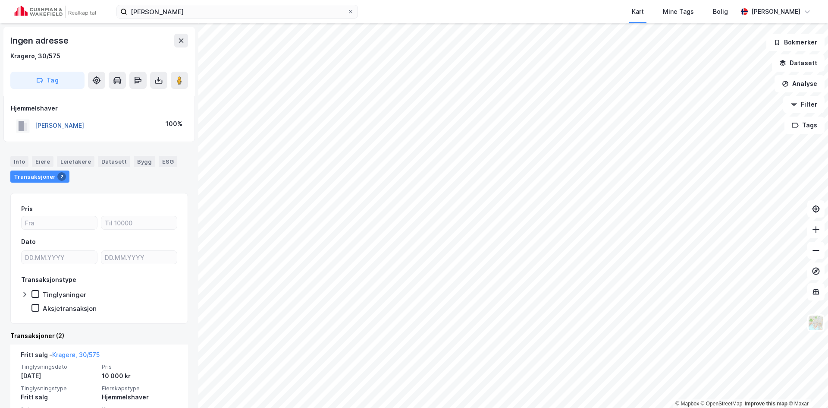
click at [0, 0] on button "BLYSTAD ARNE" at bounding box center [0, 0] width 0 height 0
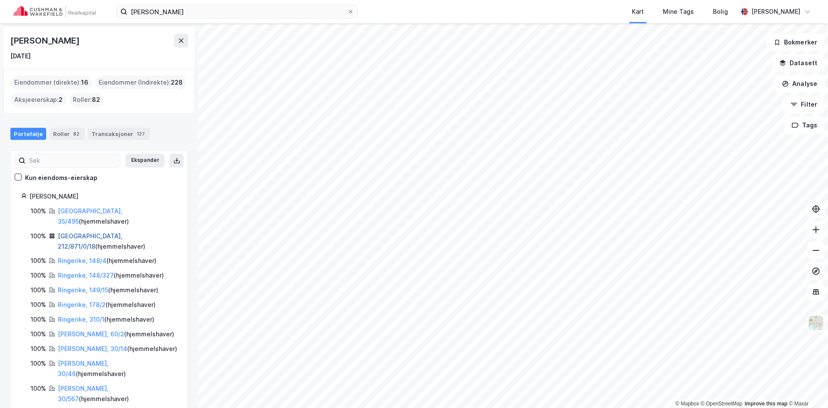
click at [70, 232] on link "Oslo, 212/871/0/18" at bounding box center [90, 241] width 65 height 18
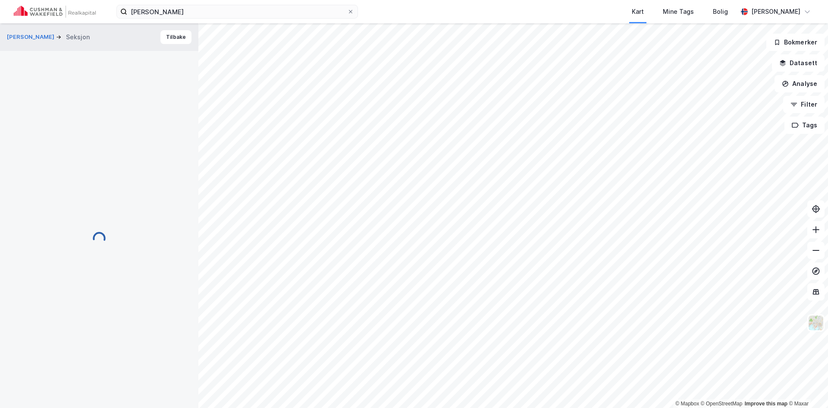
scroll to position [25, 0]
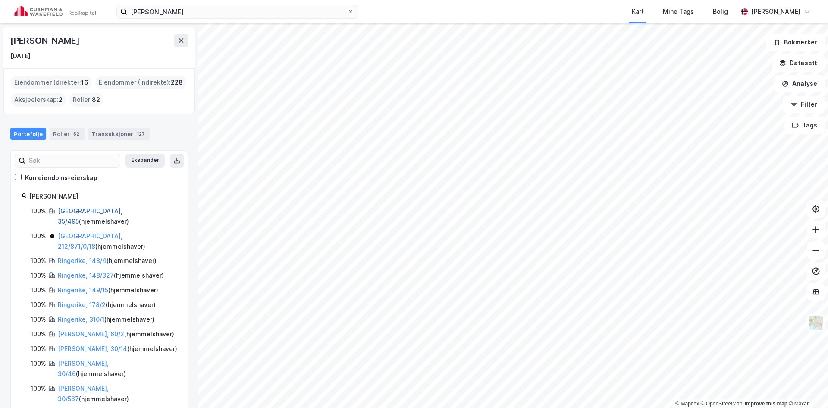
click at [75, 212] on link "Oslo, 35/495" at bounding box center [90, 216] width 65 height 18
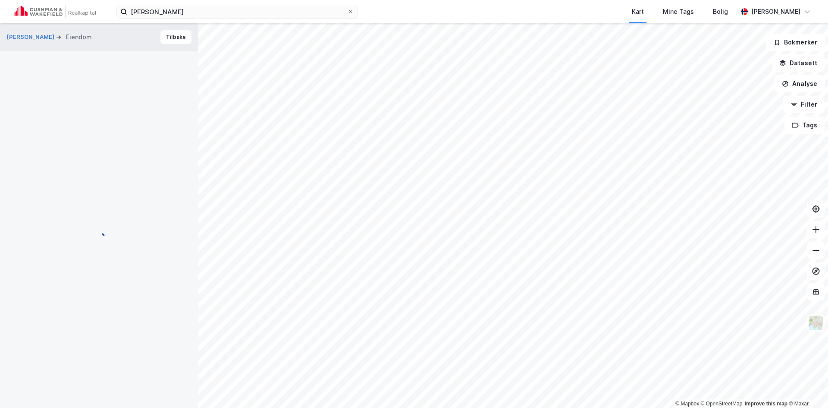
scroll to position [25, 0]
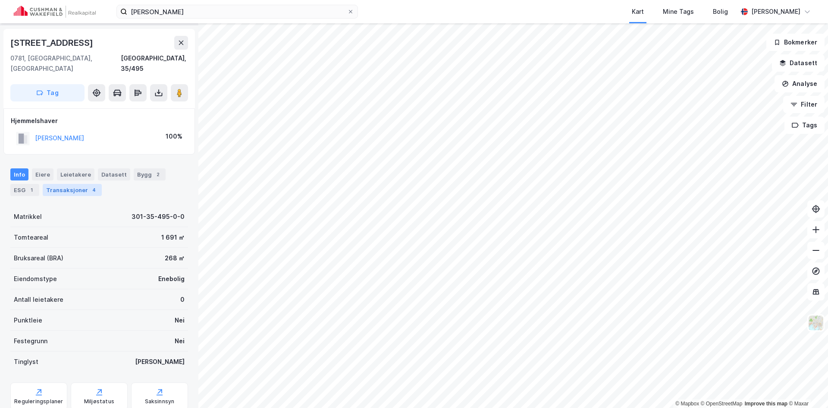
click at [70, 184] on div "Transaksjoner 4" at bounding box center [72, 190] width 59 height 12
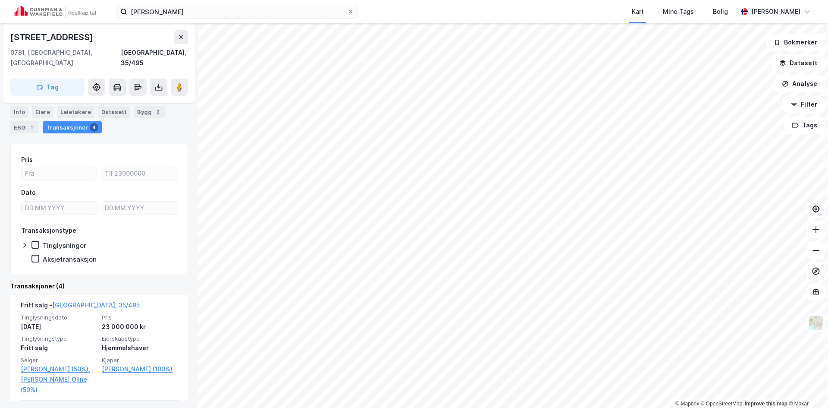
scroll to position [173, 0]
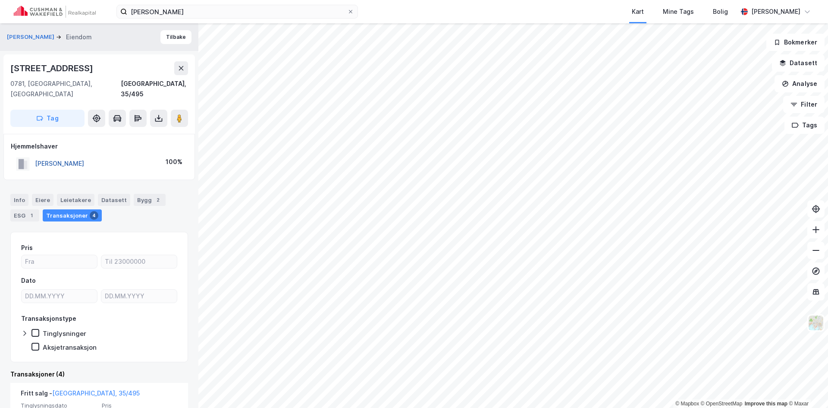
click at [0, 0] on button "BLYSTAD ARNE" at bounding box center [0, 0] width 0 height 0
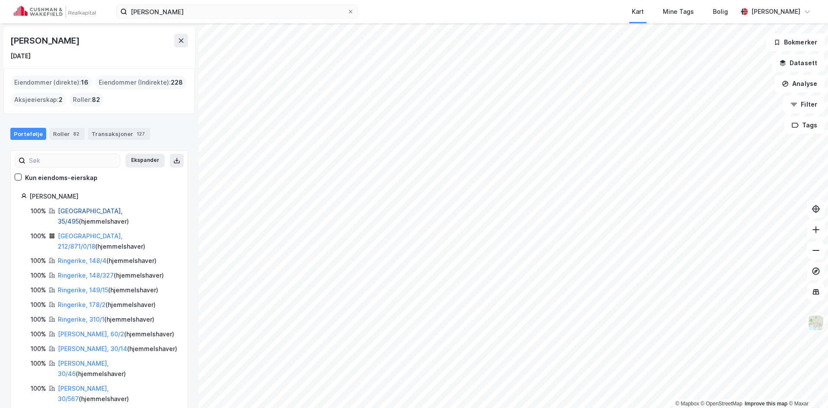
click at [80, 211] on link "Oslo, 35/495" at bounding box center [90, 216] width 65 height 18
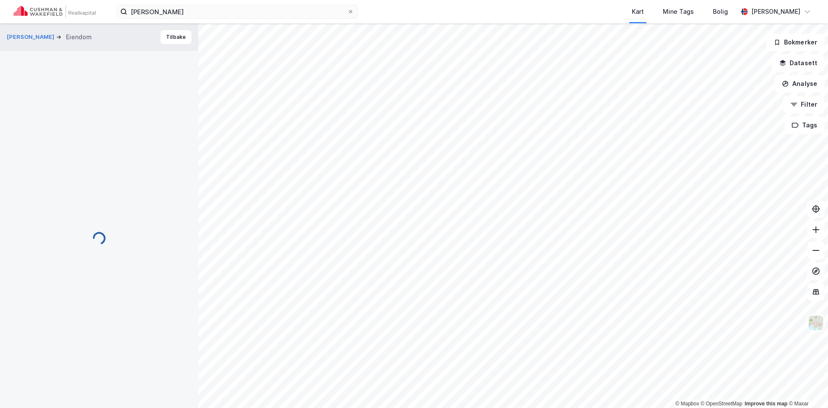
scroll to position [3, 0]
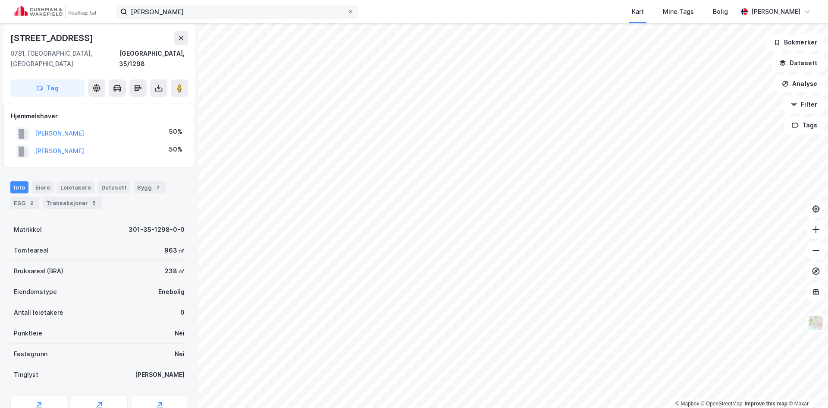
scroll to position [3, 0]
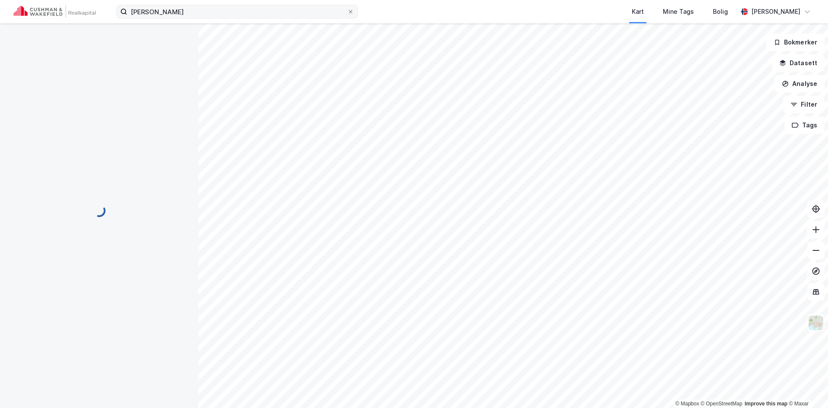
scroll to position [3, 0]
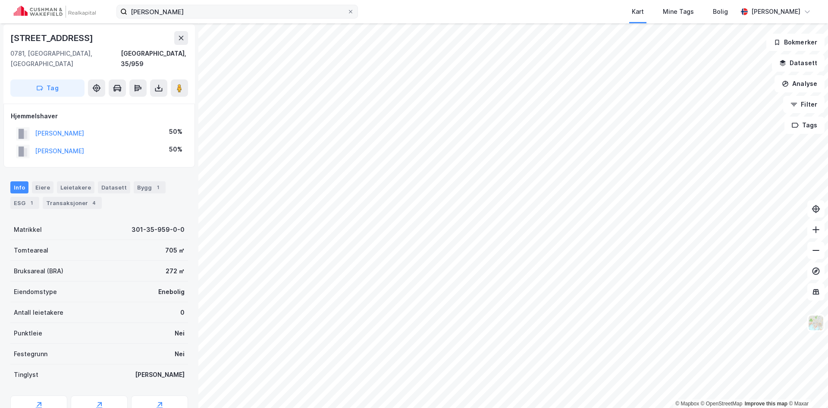
scroll to position [3, 0]
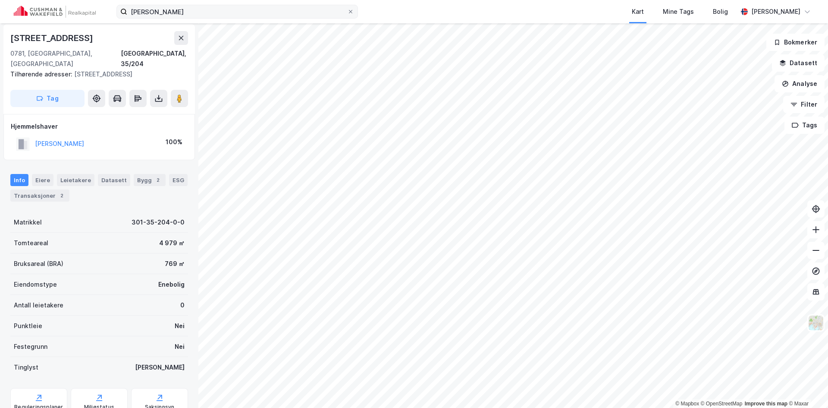
scroll to position [3, 0]
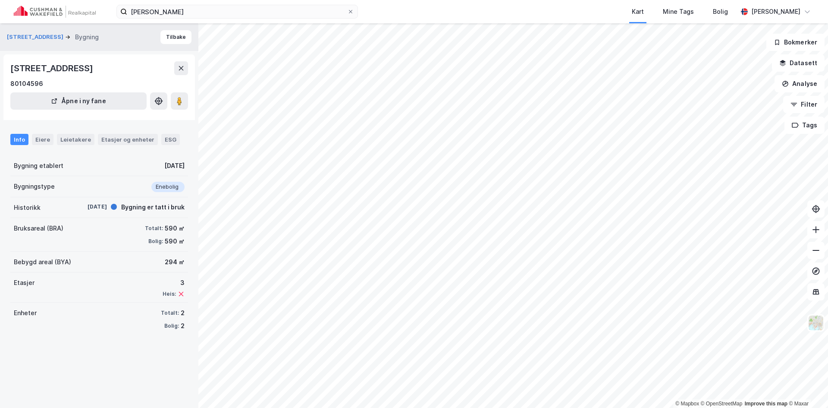
click at [29, 138] on div "Info Eiere Leietakere Etasjer og enheter ESG" at bounding box center [99, 139] width 178 height 11
click at [41, 138] on div "Eiere" at bounding box center [43, 139] width 22 height 11
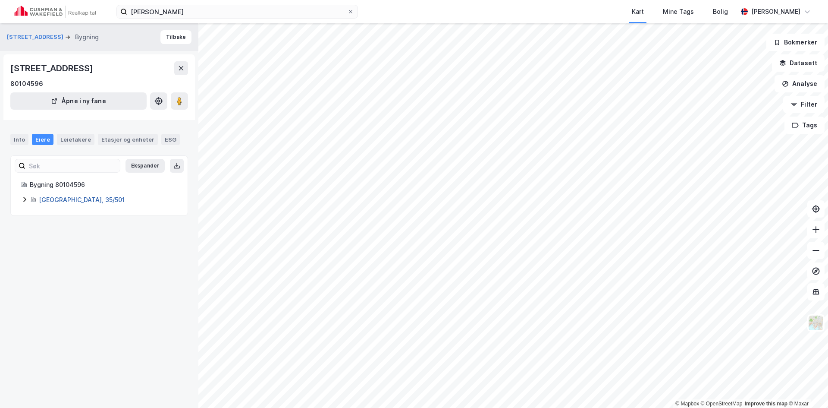
click at [57, 199] on link "Oslo, 35/501" at bounding box center [82, 199] width 86 height 7
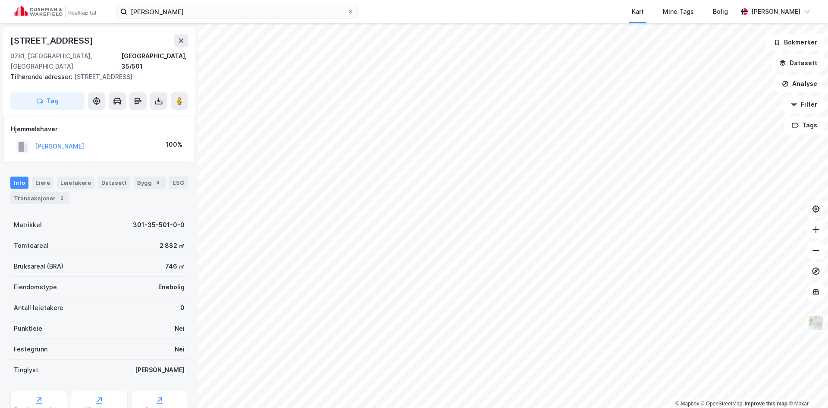
scroll to position [3, 0]
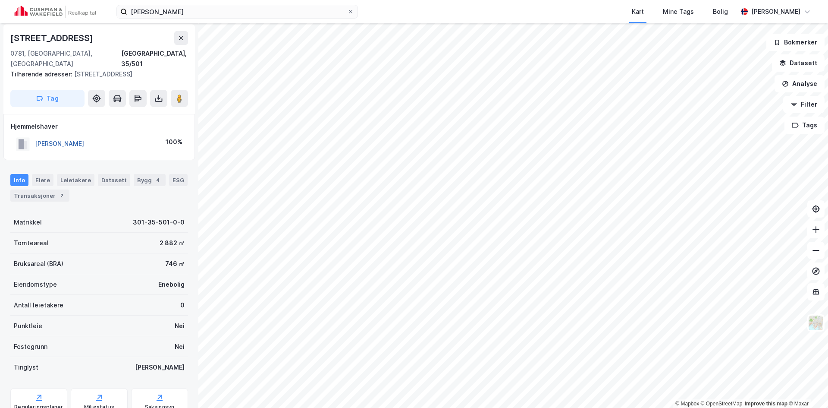
click at [0, 0] on button "BLYSTAD MARIANNE HEIEN" at bounding box center [0, 0] width 0 height 0
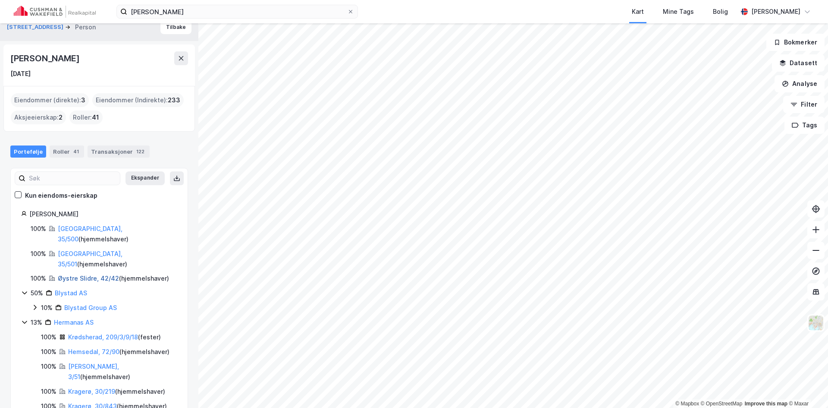
scroll to position [14, 0]
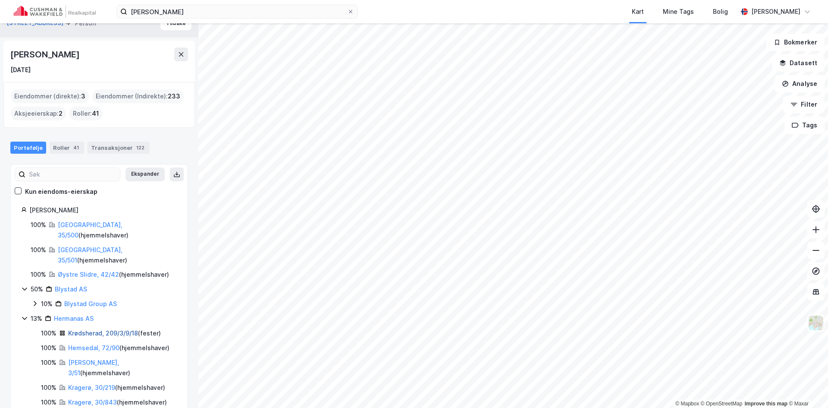
click at [98, 329] on link "Krødsherad, 209/3/9/18" at bounding box center [103, 332] width 70 height 7
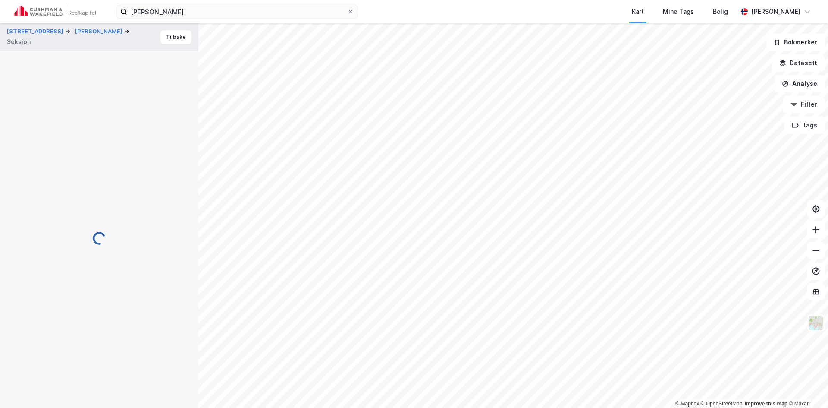
scroll to position [3, 0]
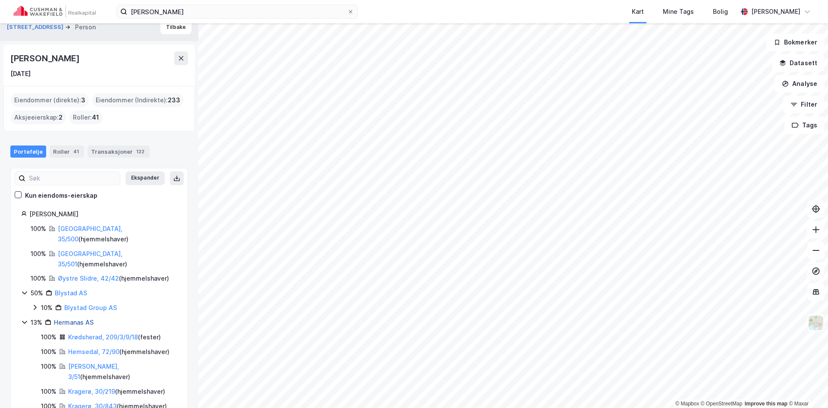
scroll to position [14, 0]
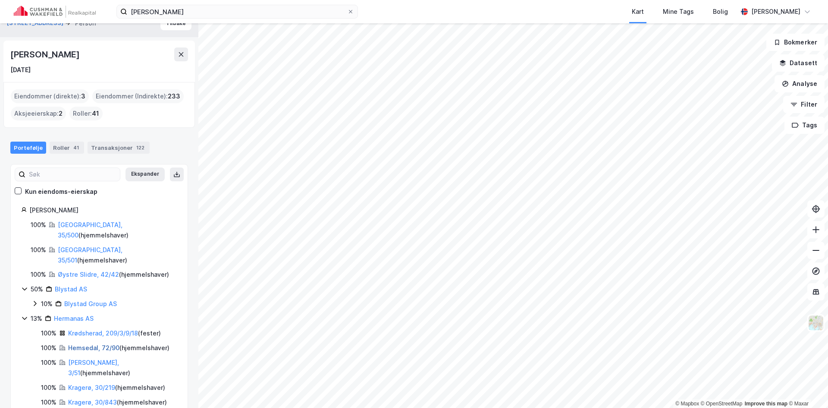
click at [90, 344] on link "Hemsedal, 72/90" at bounding box center [93, 347] width 51 height 7
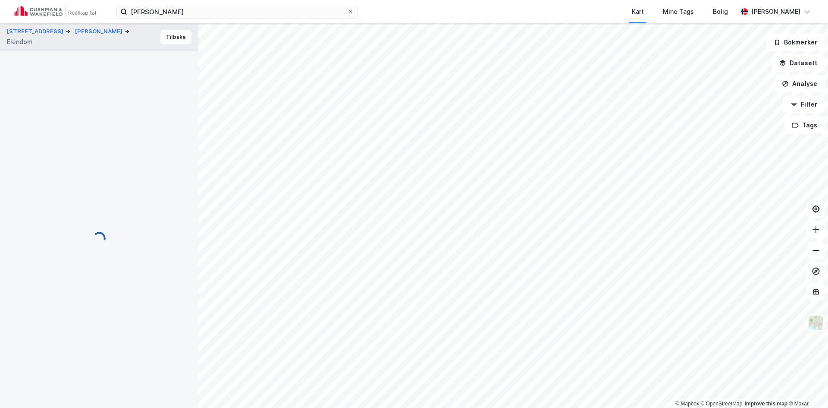
scroll to position [3, 0]
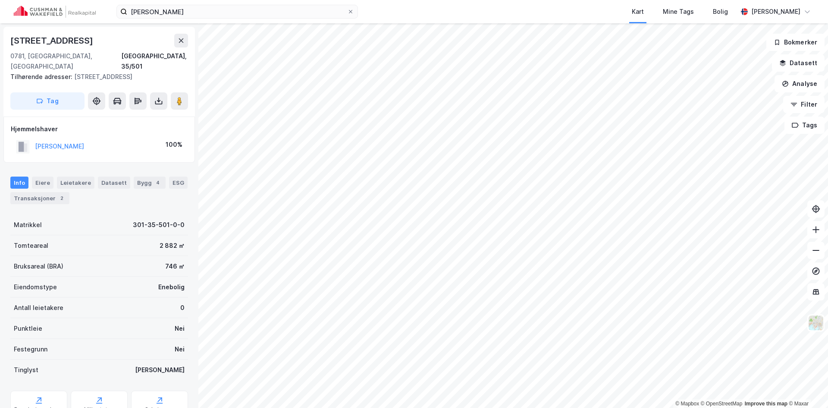
scroll to position [3, 0]
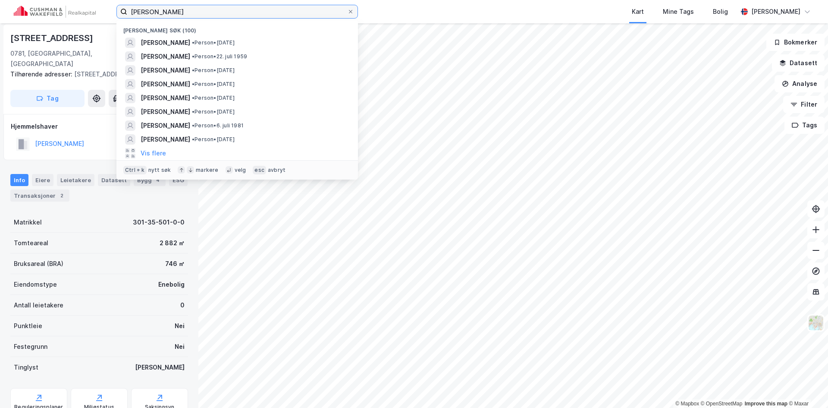
drag, startPoint x: 135, startPoint y: 16, endPoint x: 100, endPoint y: 16, distance: 35.8
click at [100, 16] on div "Arne Blystad Nylige søk (100) ARNE BLYSTAD • Person • 18. jan. 1955 KIM ERLA • …" at bounding box center [414, 11] width 828 height 23
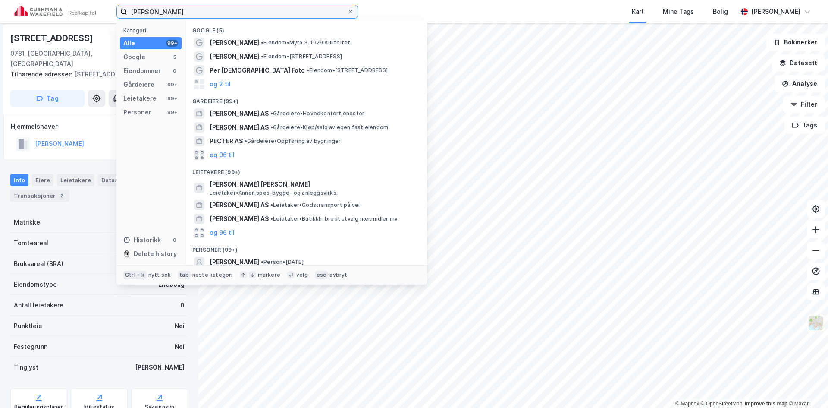
type input "PEtter Wøien-christensen"
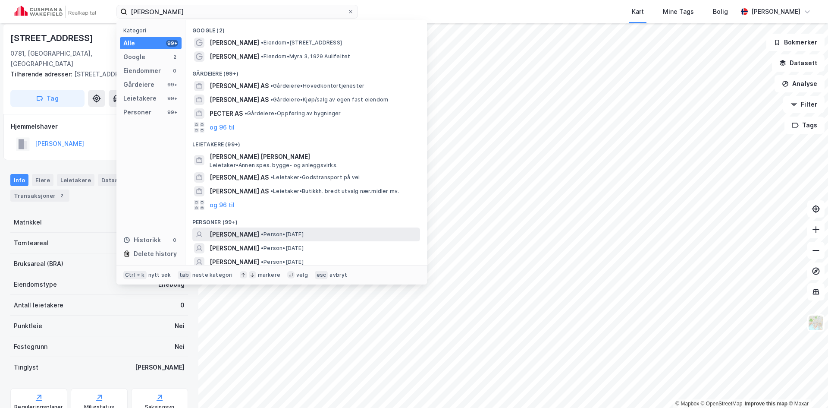
click at [259, 235] on span "[PERSON_NAME]" at bounding box center [235, 234] width 50 height 10
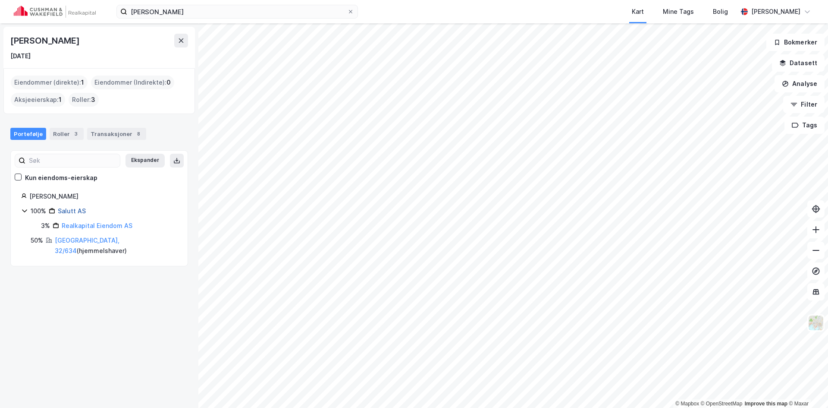
click at [77, 208] on link "Salutt AS" at bounding box center [72, 210] width 28 height 7
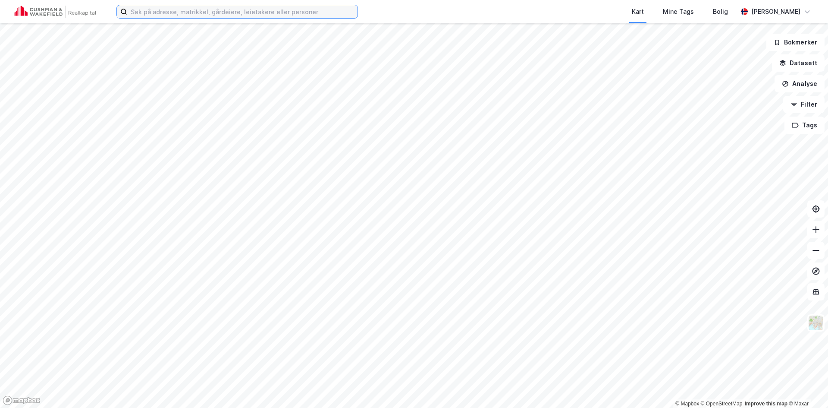
click at [163, 16] on input at bounding box center [242, 11] width 230 height 13
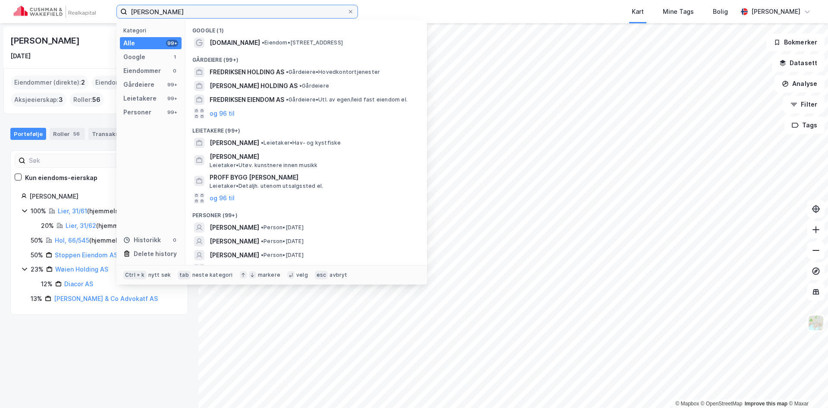
type input "[PERSON_NAME]"
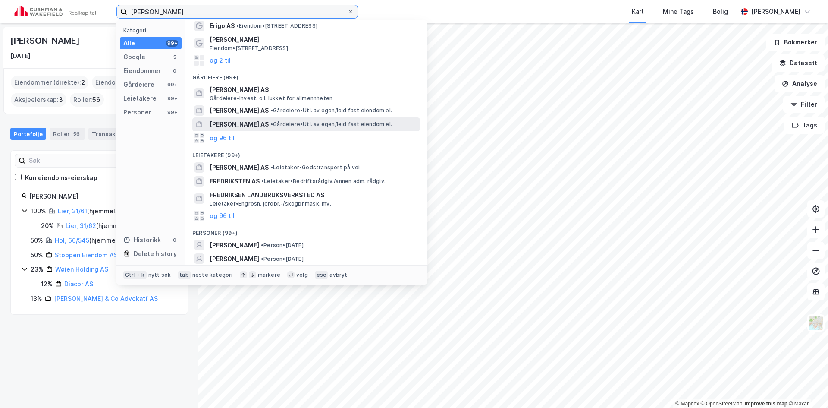
scroll to position [43, 0]
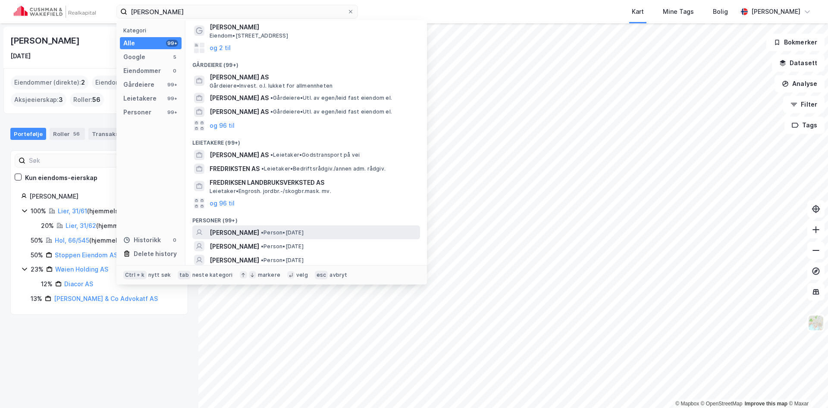
click at [242, 230] on span "[PERSON_NAME]" at bounding box center [235, 232] width 50 height 10
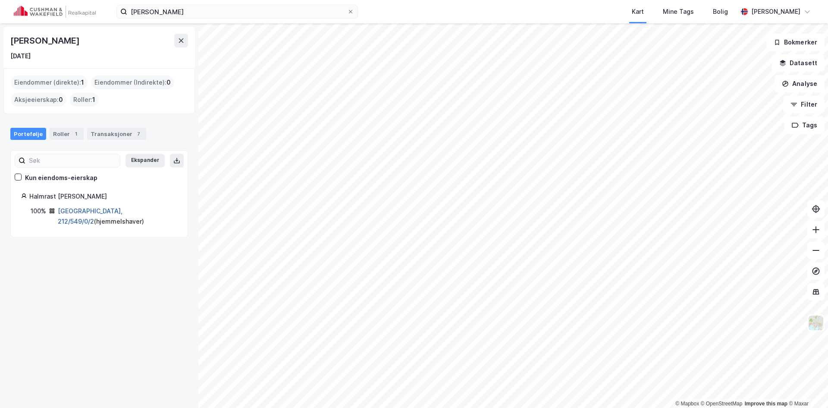
click at [92, 214] on link "[GEOGRAPHIC_DATA], 212/549/0/2" at bounding box center [90, 216] width 65 height 18
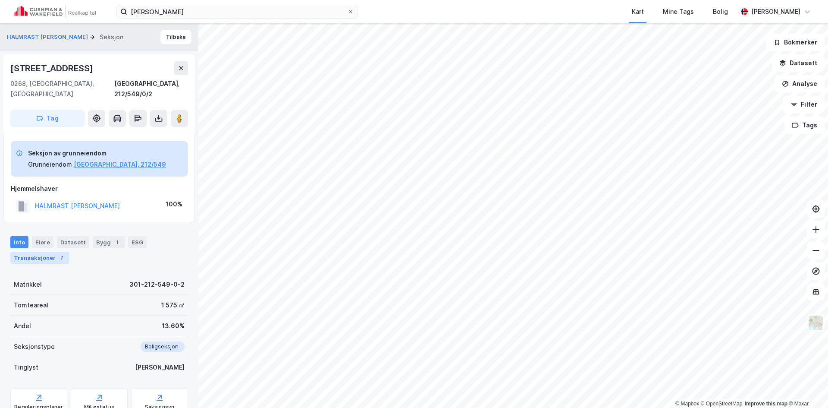
click at [40, 252] on div "Transaksjoner 7" at bounding box center [39, 258] width 59 height 12
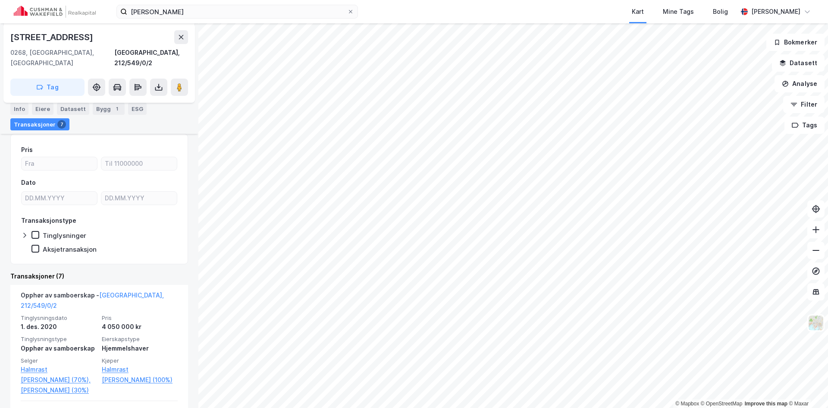
scroll to position [17, 0]
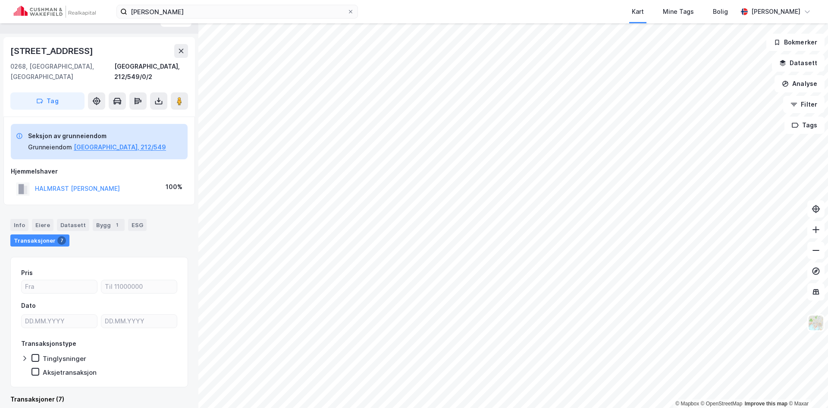
drag, startPoint x: 26, startPoint y: 50, endPoint x: 131, endPoint y: 59, distance: 105.7
click at [131, 59] on div "[STREET_ADDRESS], 212/549/0/2 Tag" at bounding box center [99, 76] width 192 height 79
copy div "[STREET_ADDRESS]"
